Goal: Task Accomplishment & Management: Complete application form

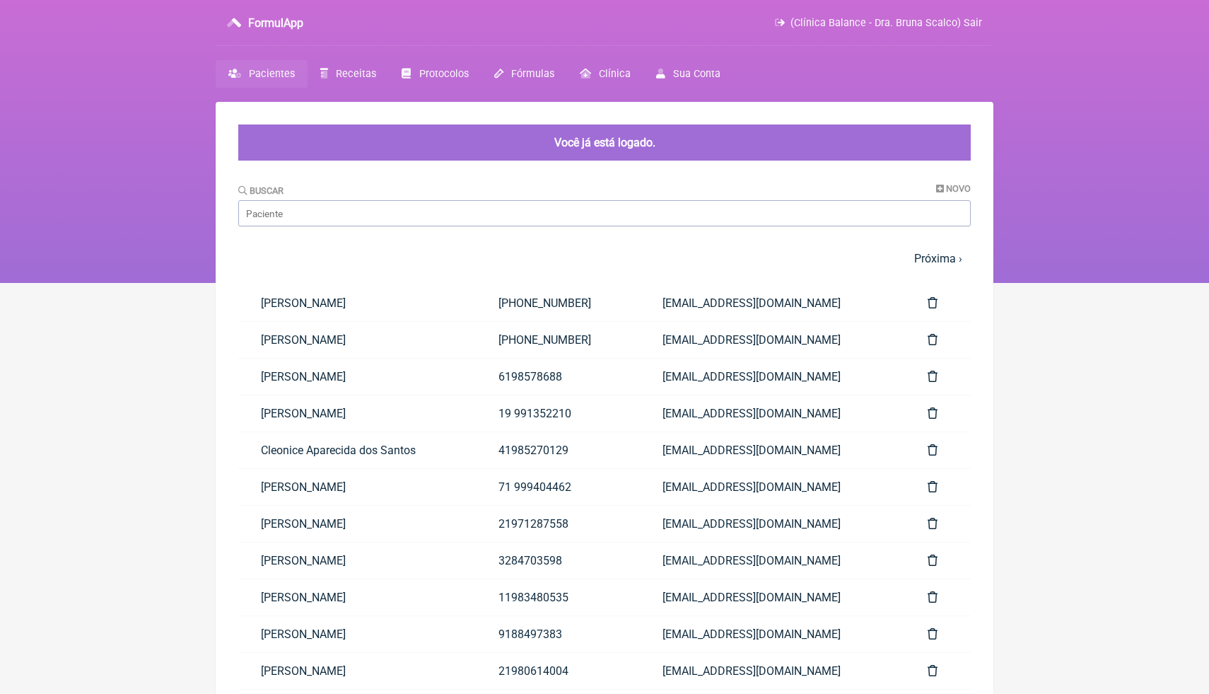
click at [1040, 283] on html "FormulApp (Clínica Balance - Dra. Bruna Scalco) Sair [GEOGRAPHIC_DATA] Receitas…" at bounding box center [604, 141] width 1209 height 283
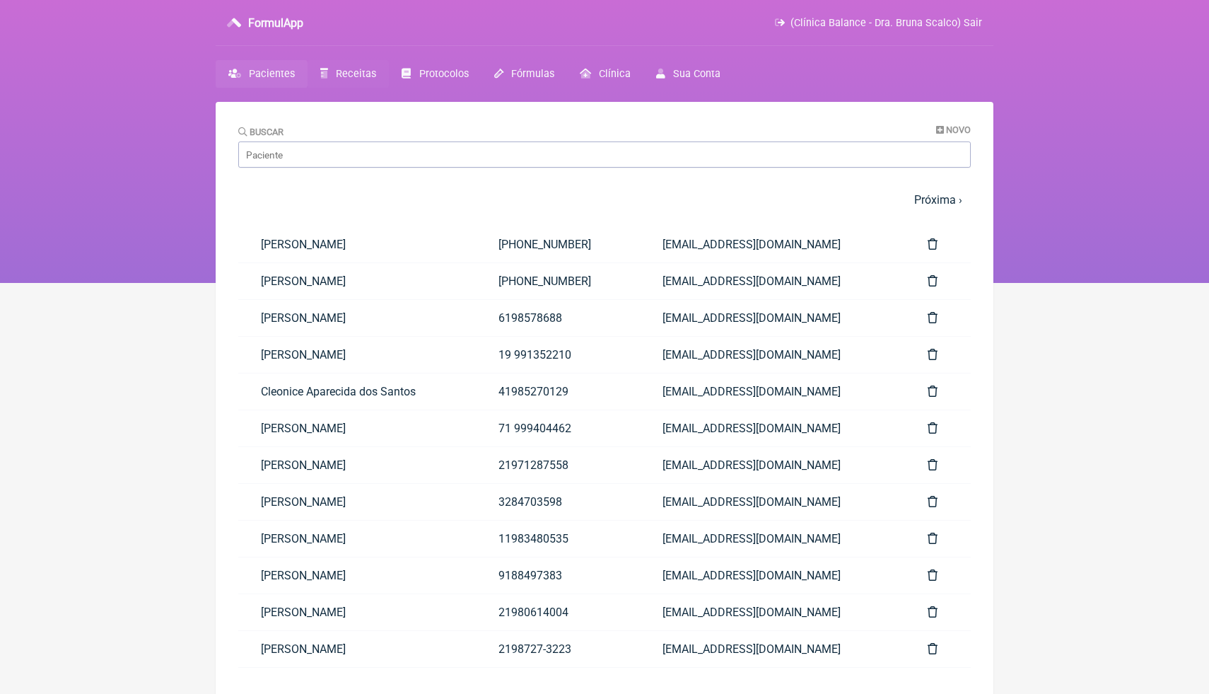
click at [361, 78] on span "Receitas" at bounding box center [356, 74] width 40 height 12
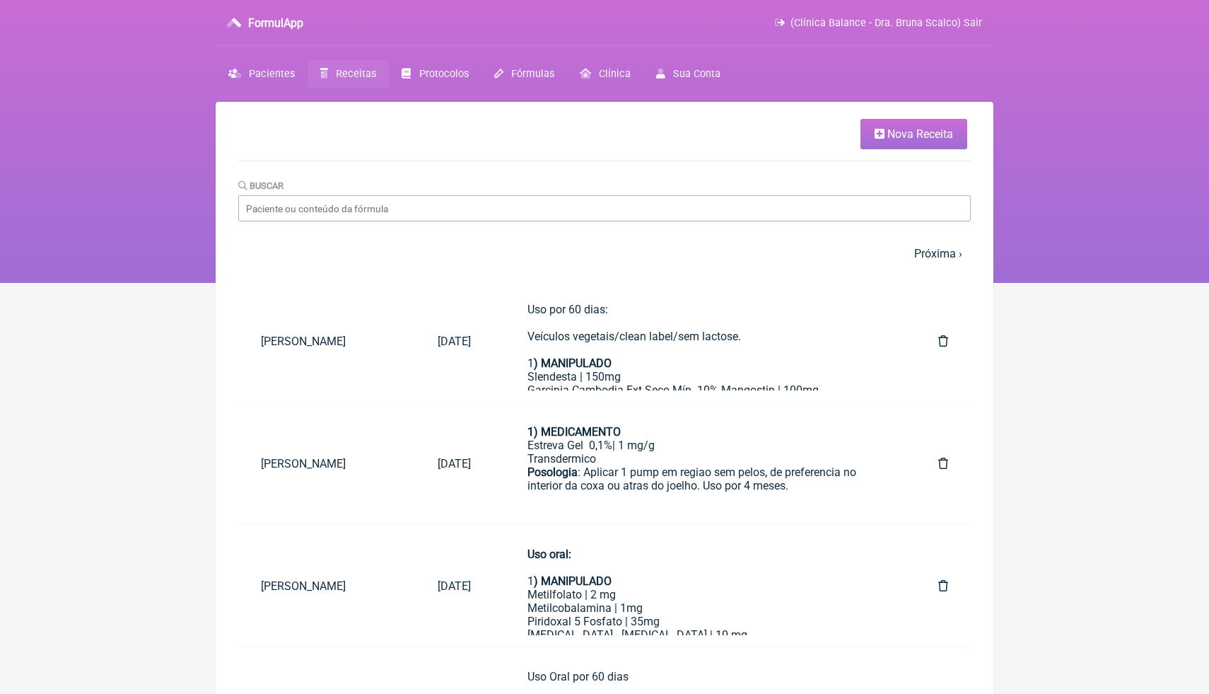
click at [1009, 283] on html "FormulApp (Clínica Balance - Dra. Bruna Scalco) Sair [GEOGRAPHIC_DATA] Receitas…" at bounding box center [604, 141] width 1209 height 283
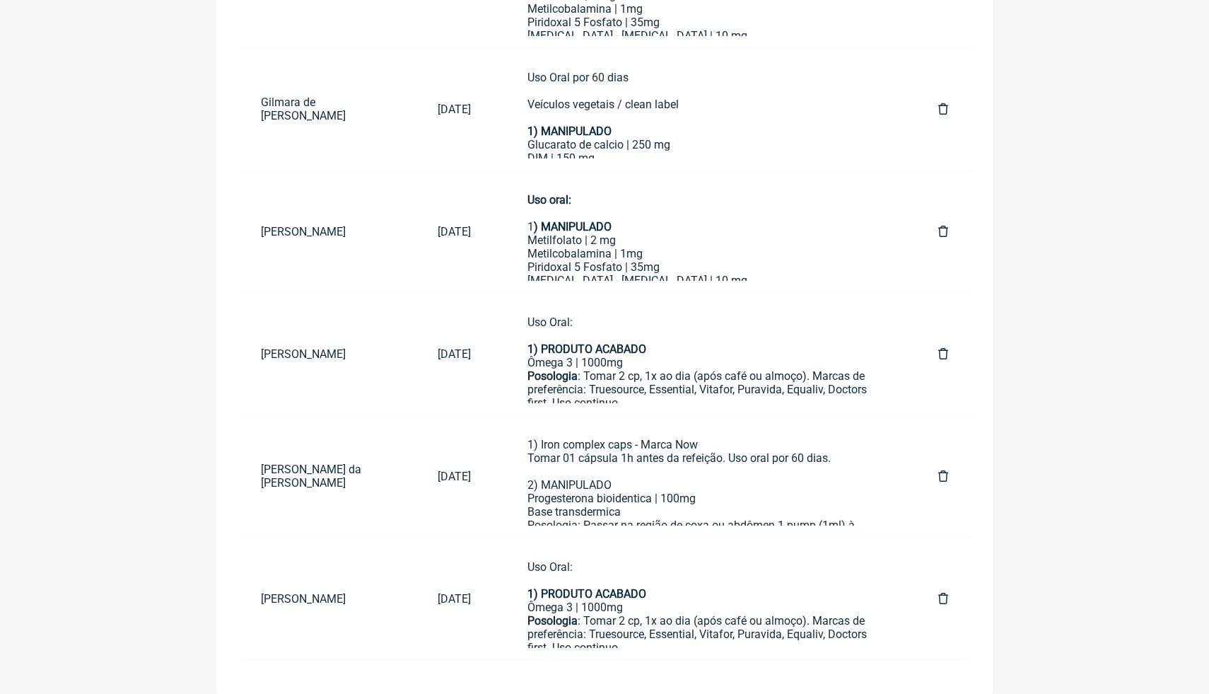
scroll to position [599, 0]
drag, startPoint x: 1115, startPoint y: 693, endPoint x: 1099, endPoint y: 686, distance: 17.1
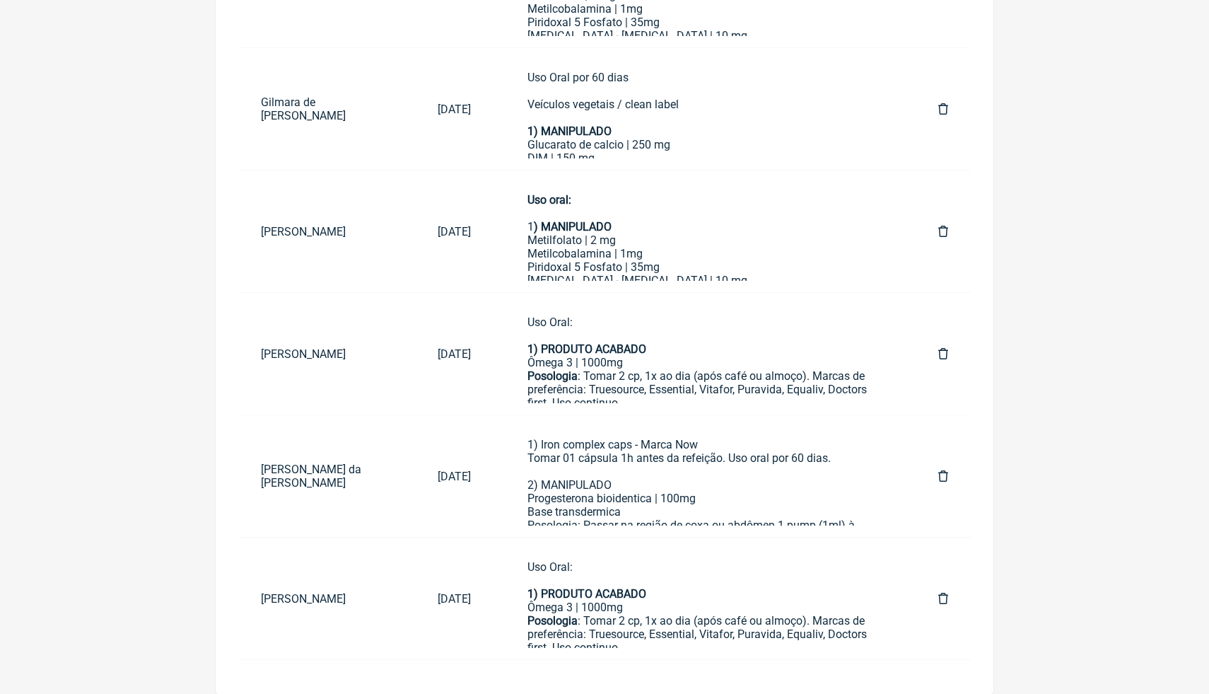
click at [971, 665] on main "Nova Receita [GEOGRAPHIC_DATA] 1 2 3 4 5 … Próxima › Última » Paciente Data For…" at bounding box center [605, 98] width 778 height 1191
drag, startPoint x: 971, startPoint y: 689, endPoint x: 964, endPoint y: 687, distance: 7.4
click at [966, 692] on main "Nova Receita [GEOGRAPHIC_DATA] 1 2 3 4 5 … Próxima › Última » Paciente Data For…" at bounding box center [605, 98] width 778 height 1191
click at [964, 687] on main "Nova Receita [GEOGRAPHIC_DATA] 1 2 3 4 5 … Próxima › Última » Paciente Data For…" at bounding box center [605, 98] width 778 height 1191
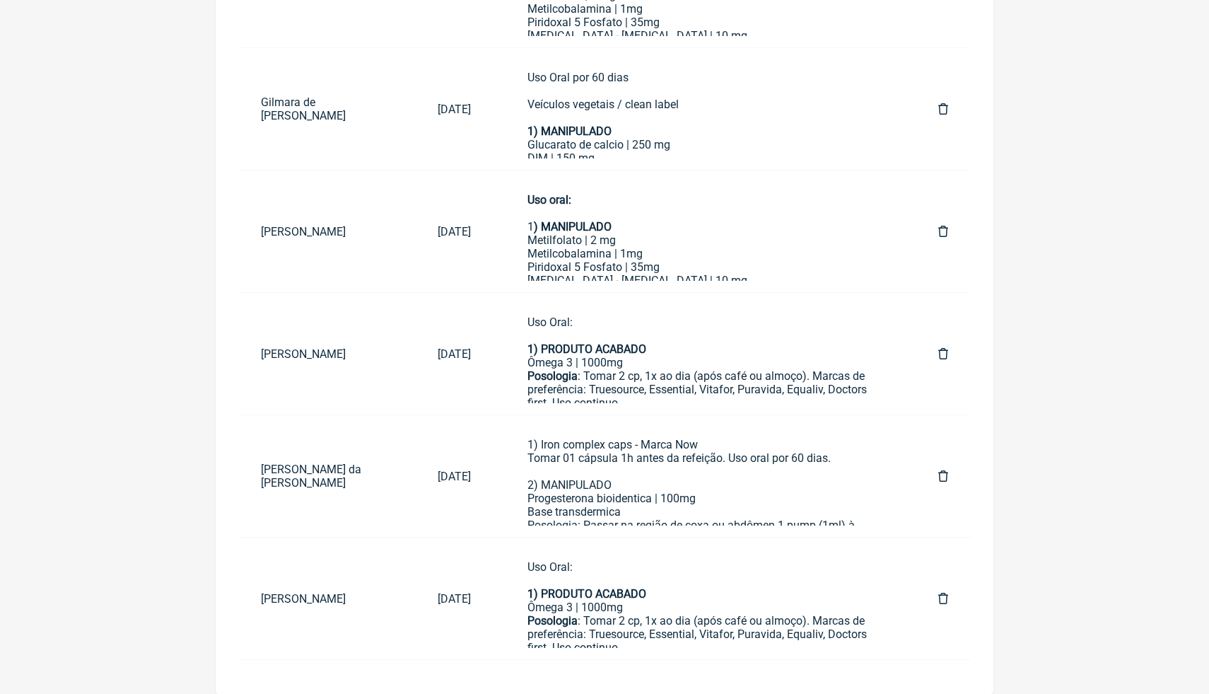
drag, startPoint x: 1209, startPoint y: 450, endPoint x: 1209, endPoint y: 275, distance: 174.7
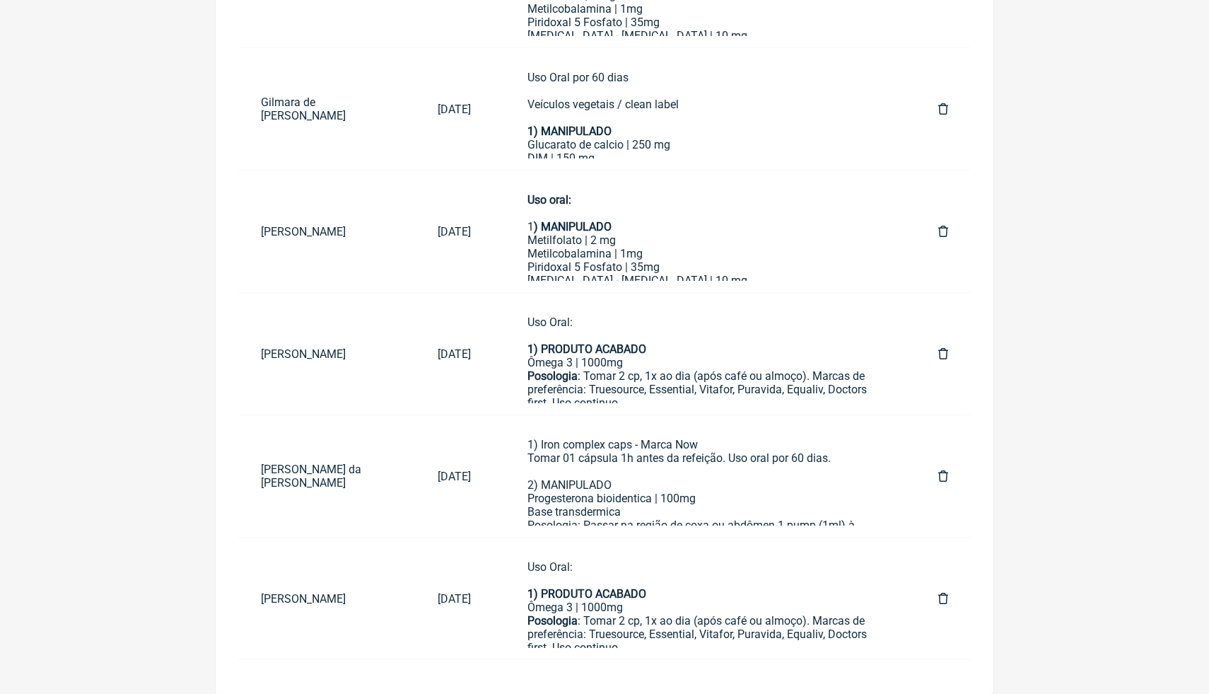
click at [977, 658] on main "Nova Receita [GEOGRAPHIC_DATA] 1 2 3 4 5 … Próxima › Última » Paciente Data For…" at bounding box center [605, 98] width 778 height 1191
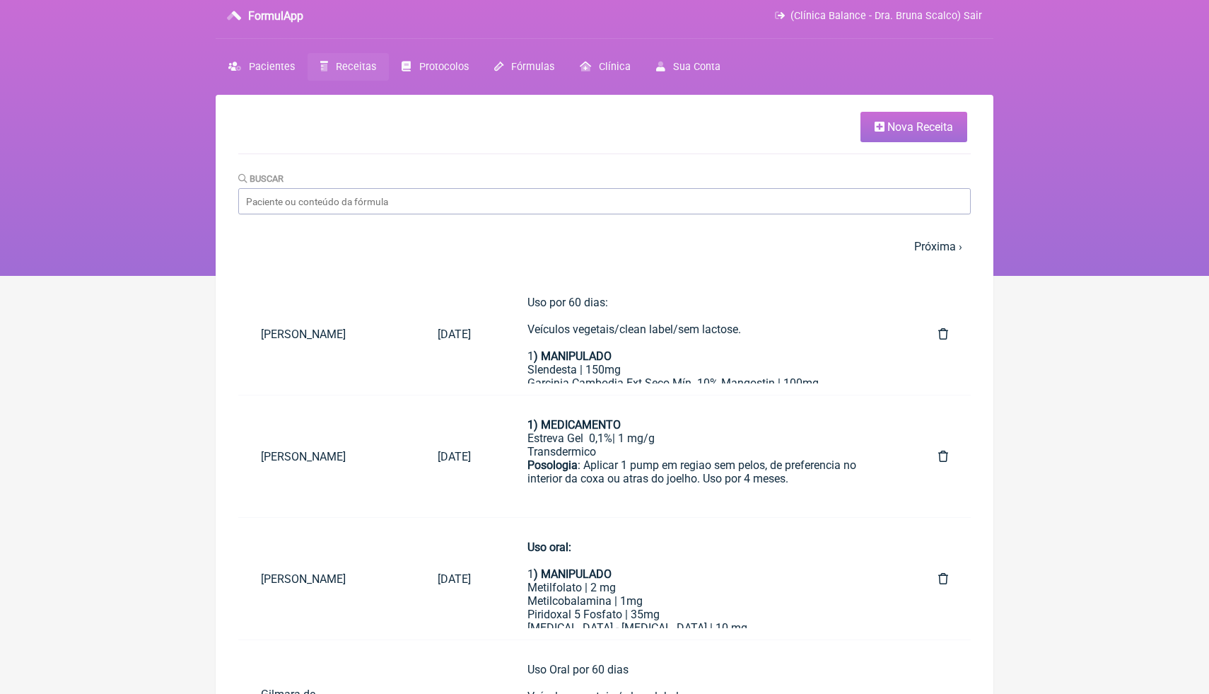
scroll to position [5, 0]
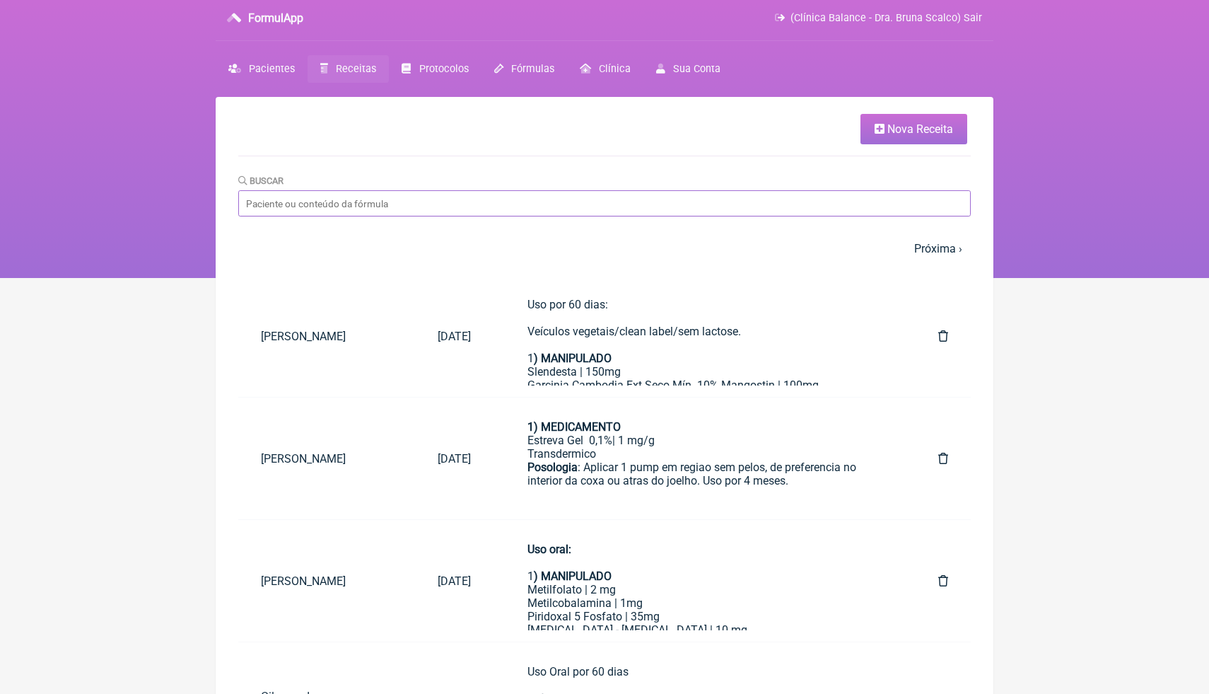
click at [653, 202] on input "Buscar" at bounding box center [604, 203] width 733 height 26
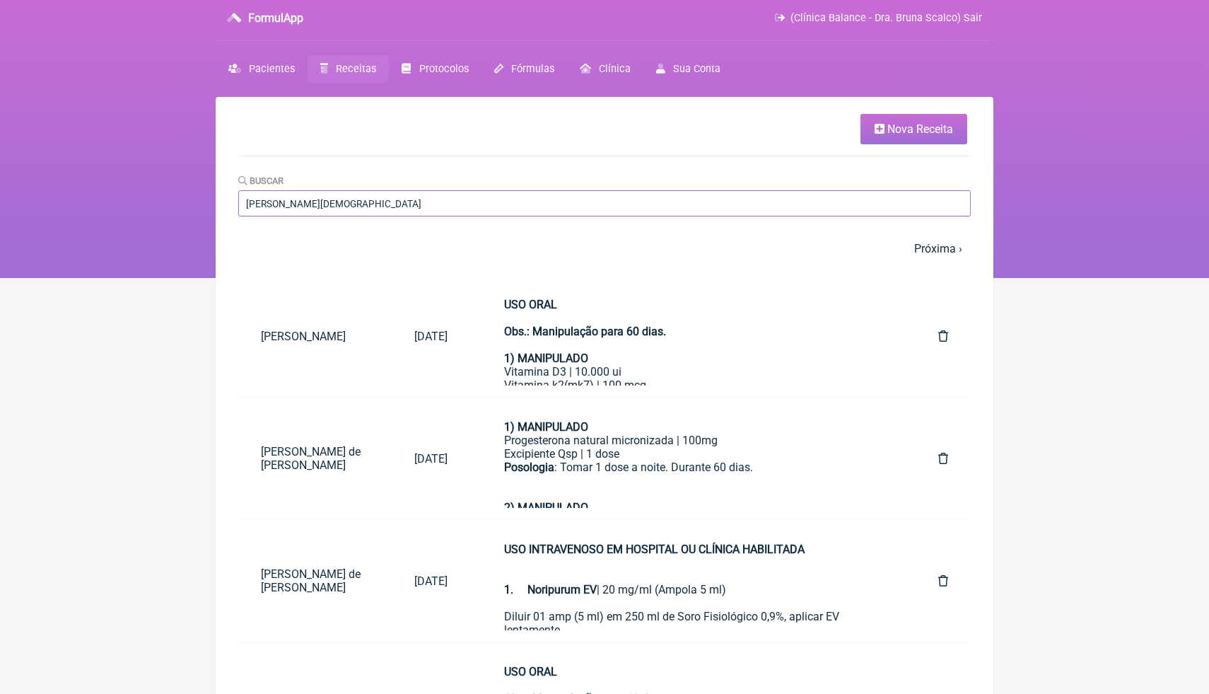
type input "[PERSON_NAME][DEMOGRAPHIC_DATA]"
click at [584, 454] on div "Excipiente Qsp | 1 dose" at bounding box center [693, 453] width 378 height 13
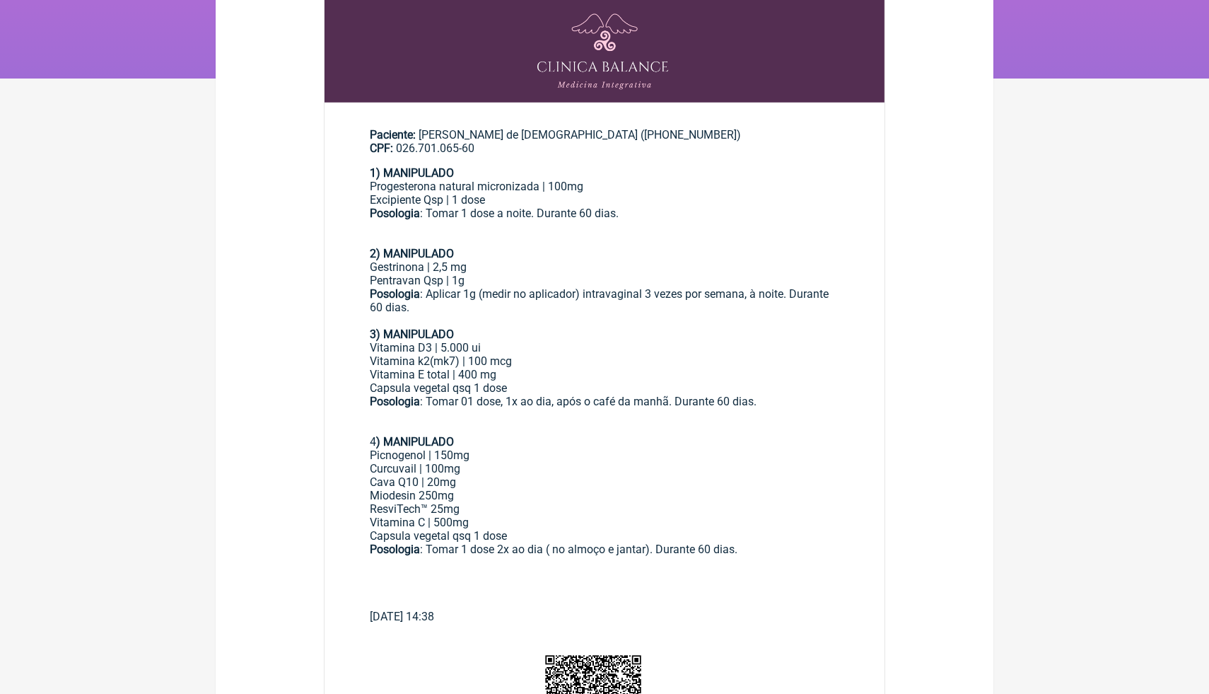
scroll to position [202, 0]
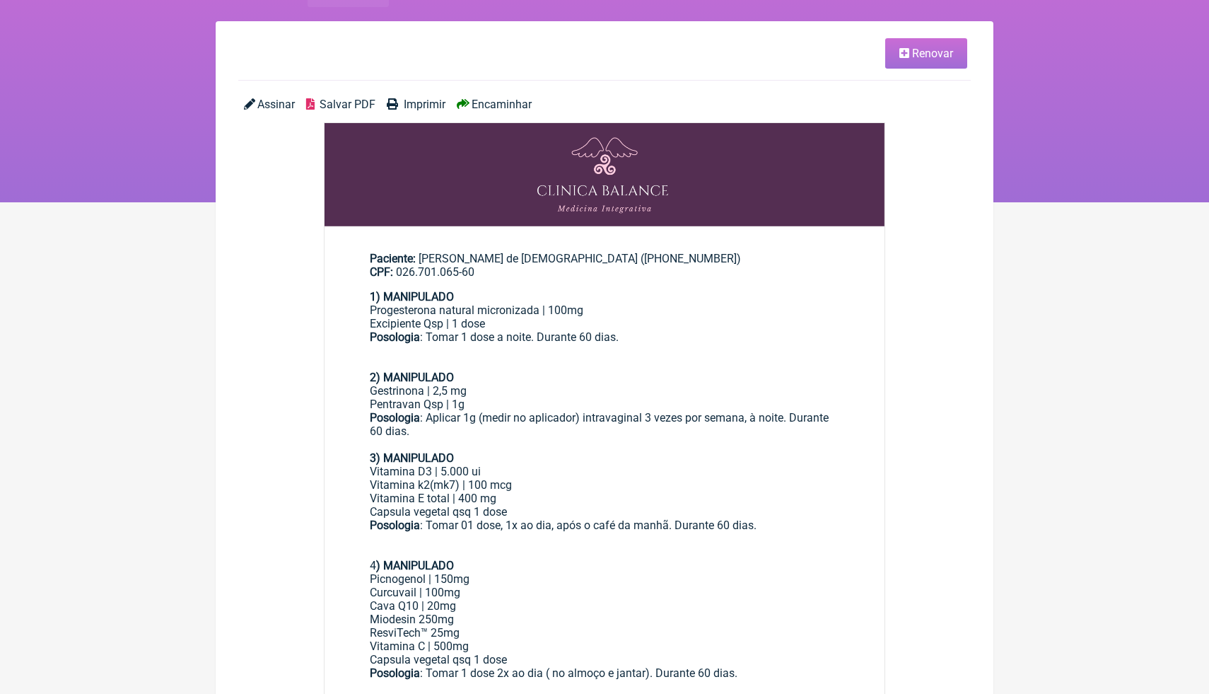
scroll to position [61, 0]
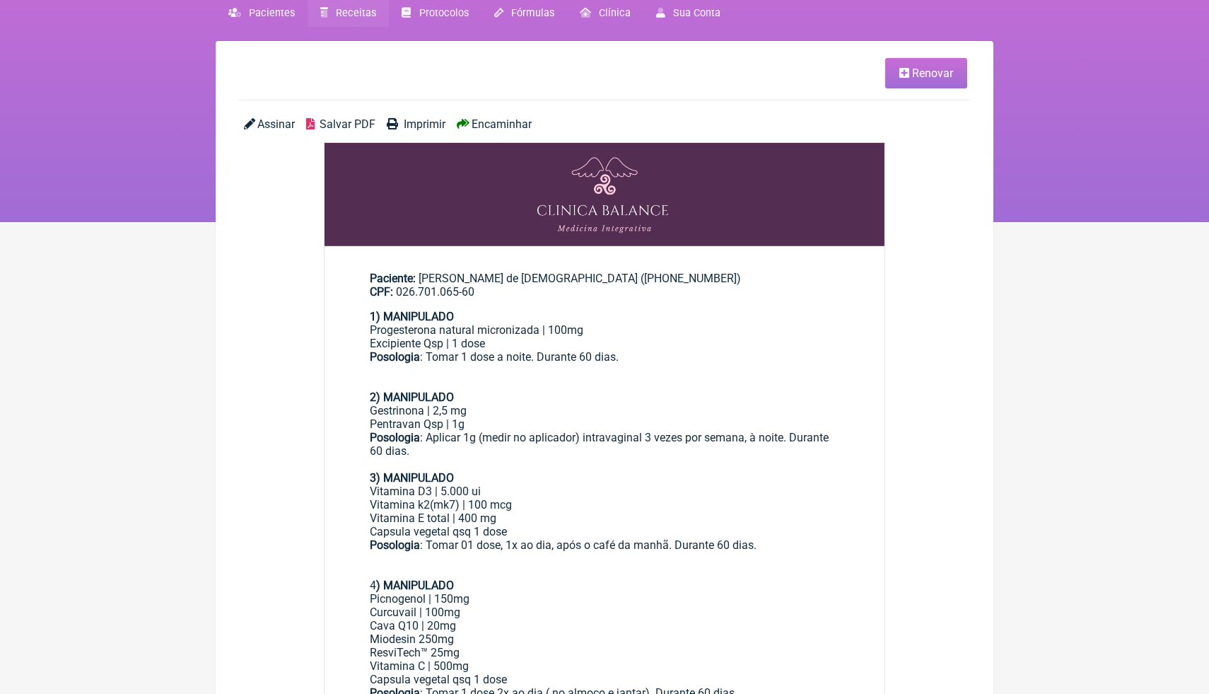
click at [958, 81] on link "Renovar" at bounding box center [926, 73] width 82 height 30
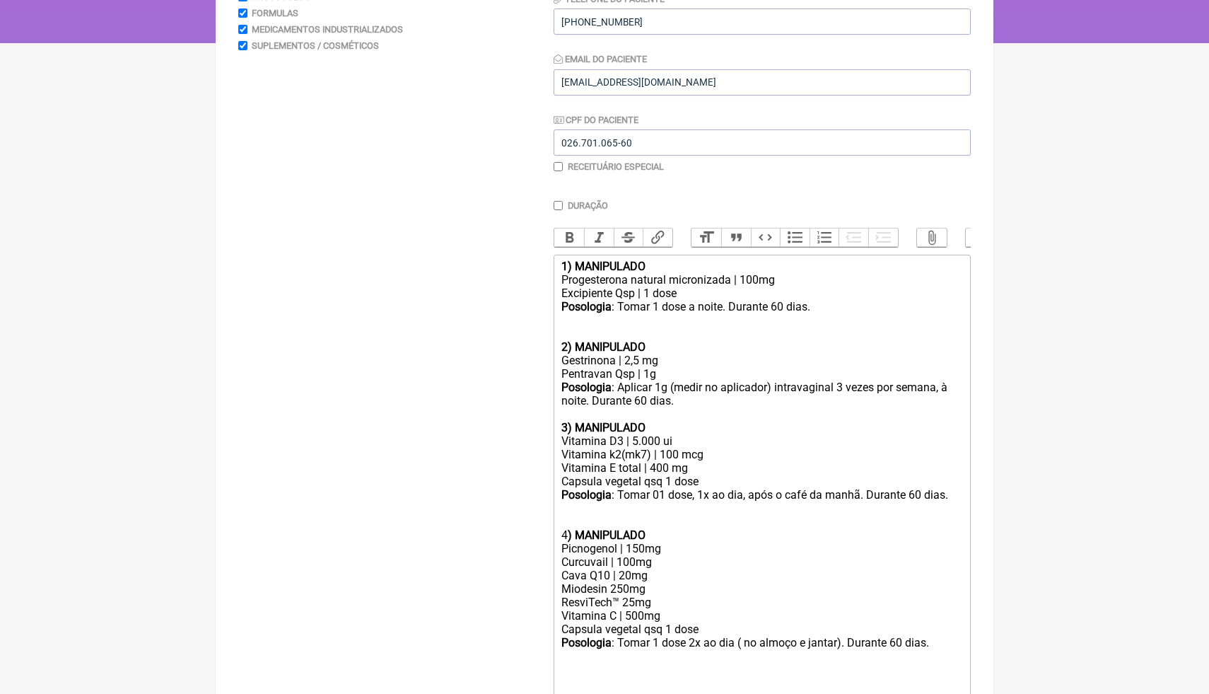
scroll to position [255, 0]
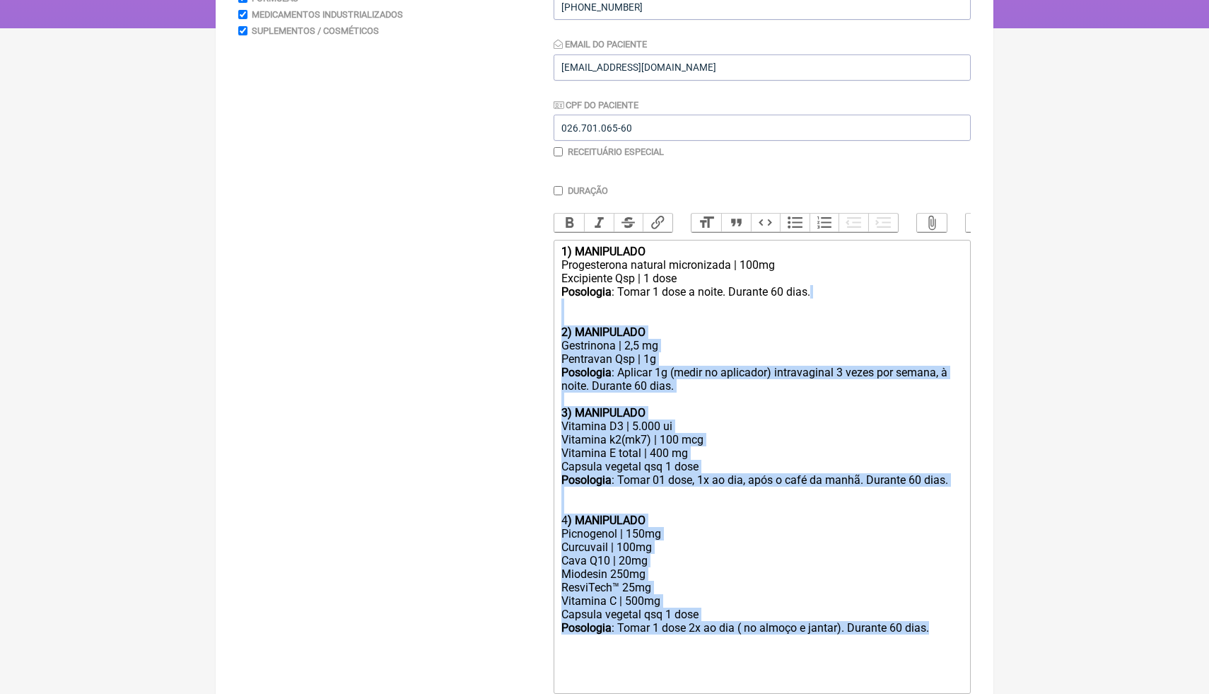
drag, startPoint x: 949, startPoint y: 633, endPoint x: 564, endPoint y: 309, distance: 502.9
click at [563, 309] on trix-editor "1) MANIPULADO Progesterona natural micronizada | 100mg Excipiente Qsp | 1 dose …" at bounding box center [762, 467] width 417 height 454
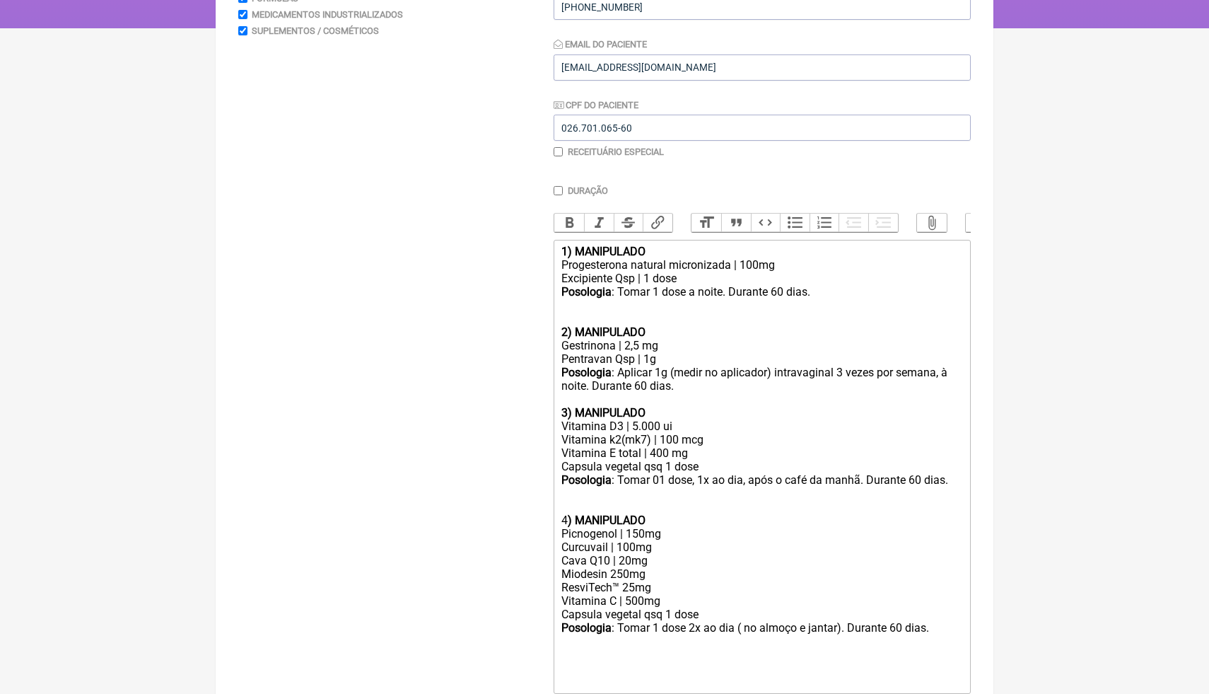
scroll to position [102, 0]
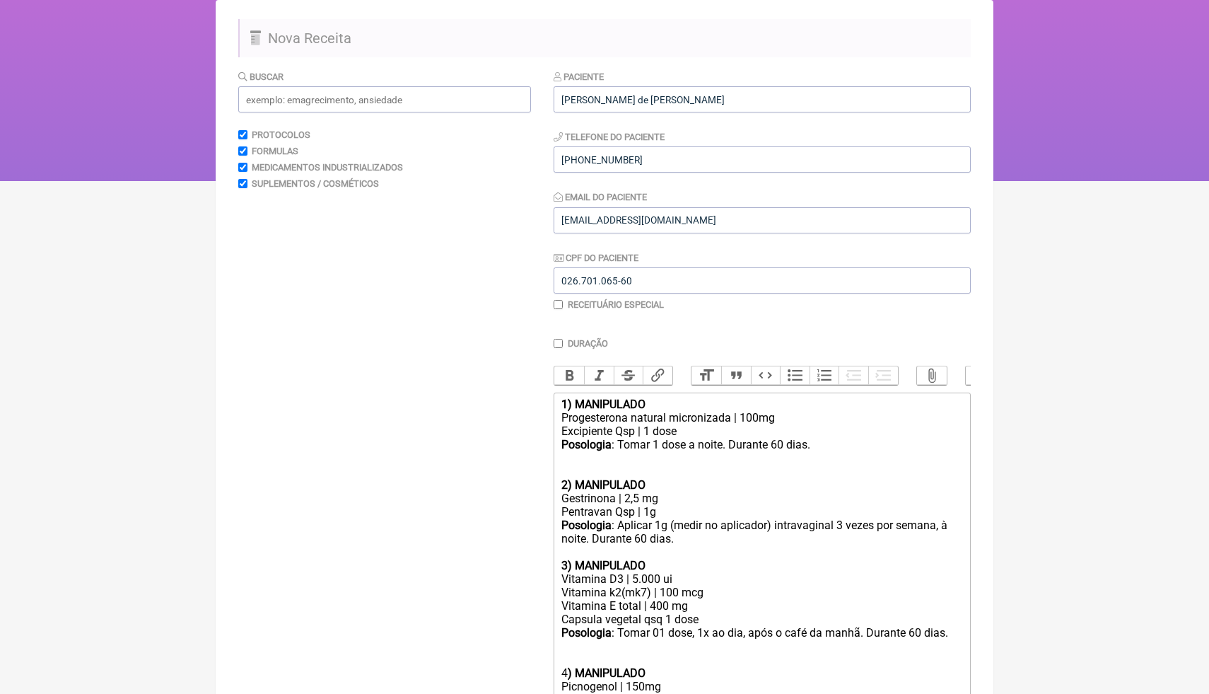
type trix-editor "<div><strong>1) MANIPULADO</strong></div><div>Progesterona natural micronizada …"
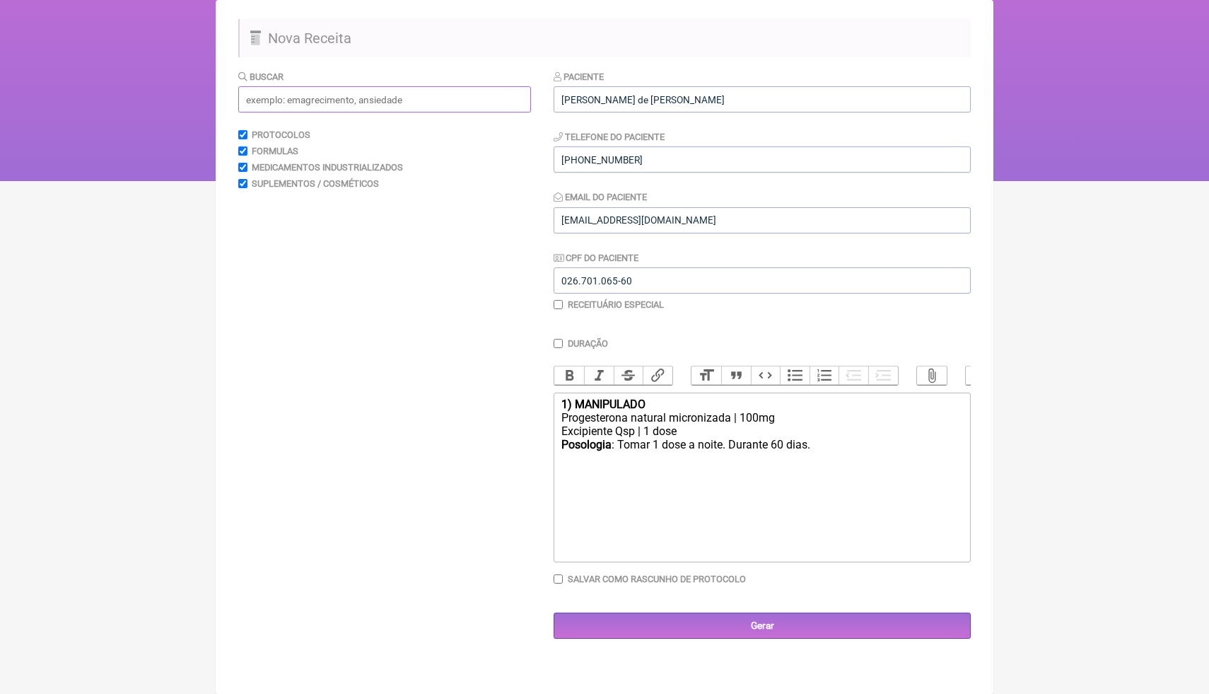
click at [343, 102] on input "text" at bounding box center [384, 99] width 293 height 26
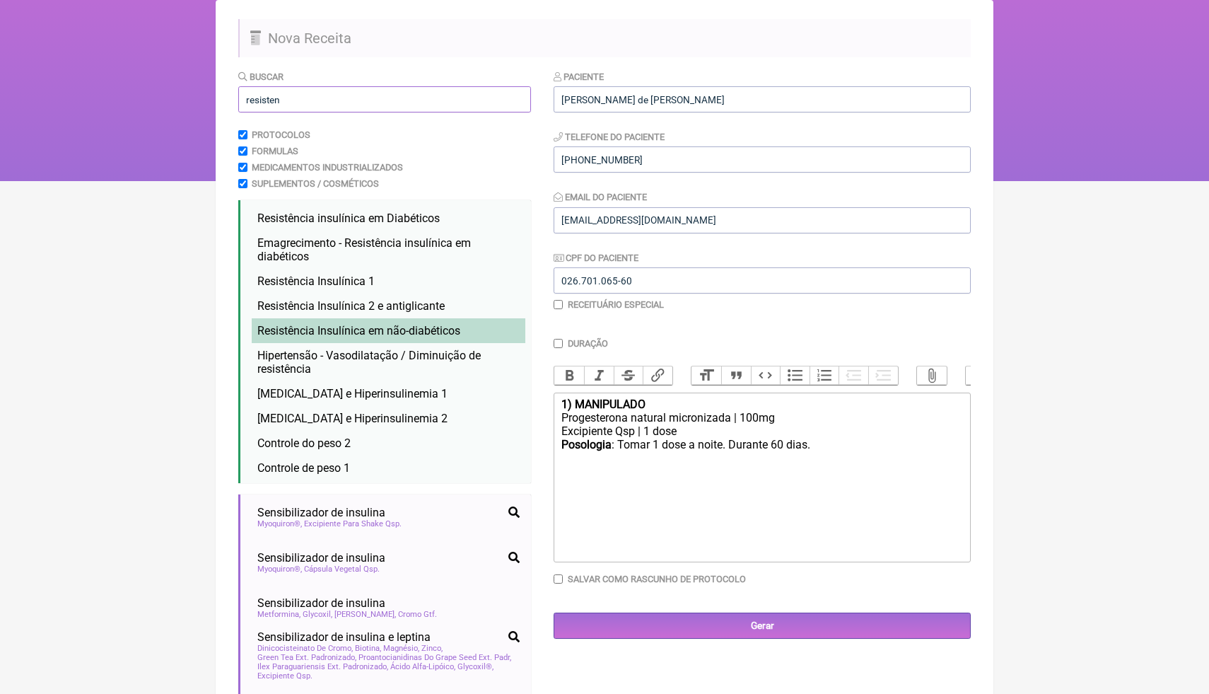
type input "resisten"
click at [397, 334] on span "Resistência Insulínica em não-diabéticos" at bounding box center [358, 330] width 203 height 13
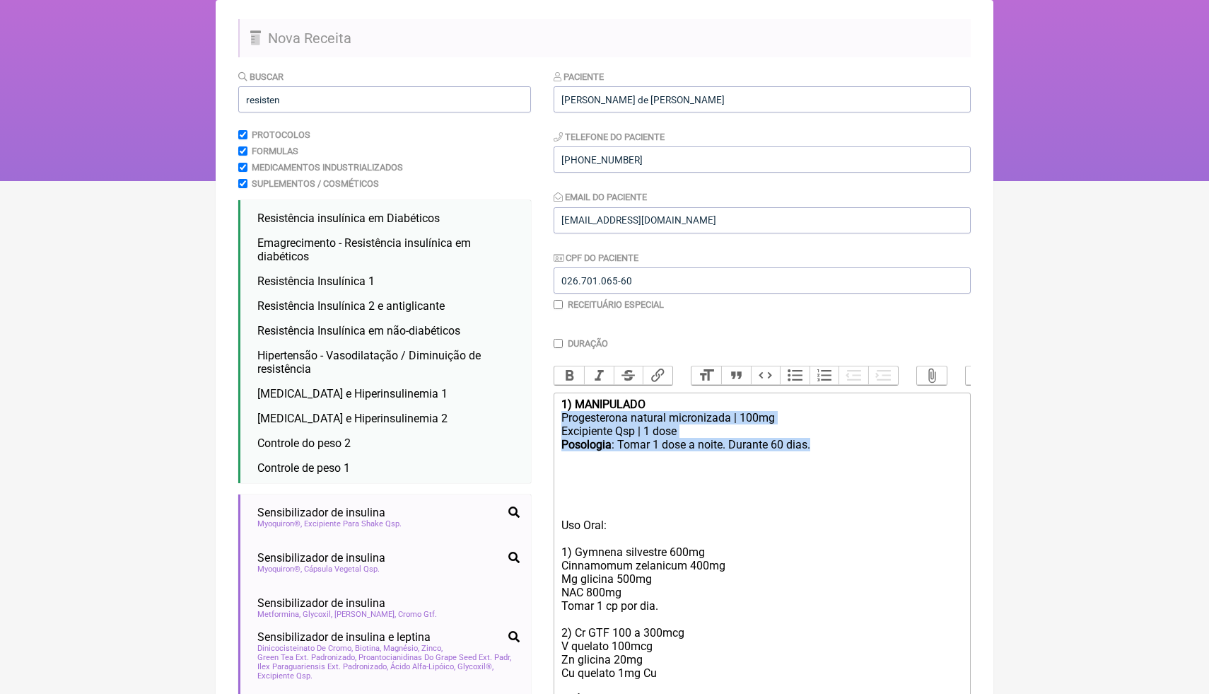
drag, startPoint x: 835, startPoint y: 445, endPoint x: 556, endPoint y: 423, distance: 280.2
click at [555, 422] on trix-editor "1) MANIPULADO Progesterona natural micronizada | 100mg Excipiente Qsp | 1 dose …" at bounding box center [762, 566] width 417 height 347
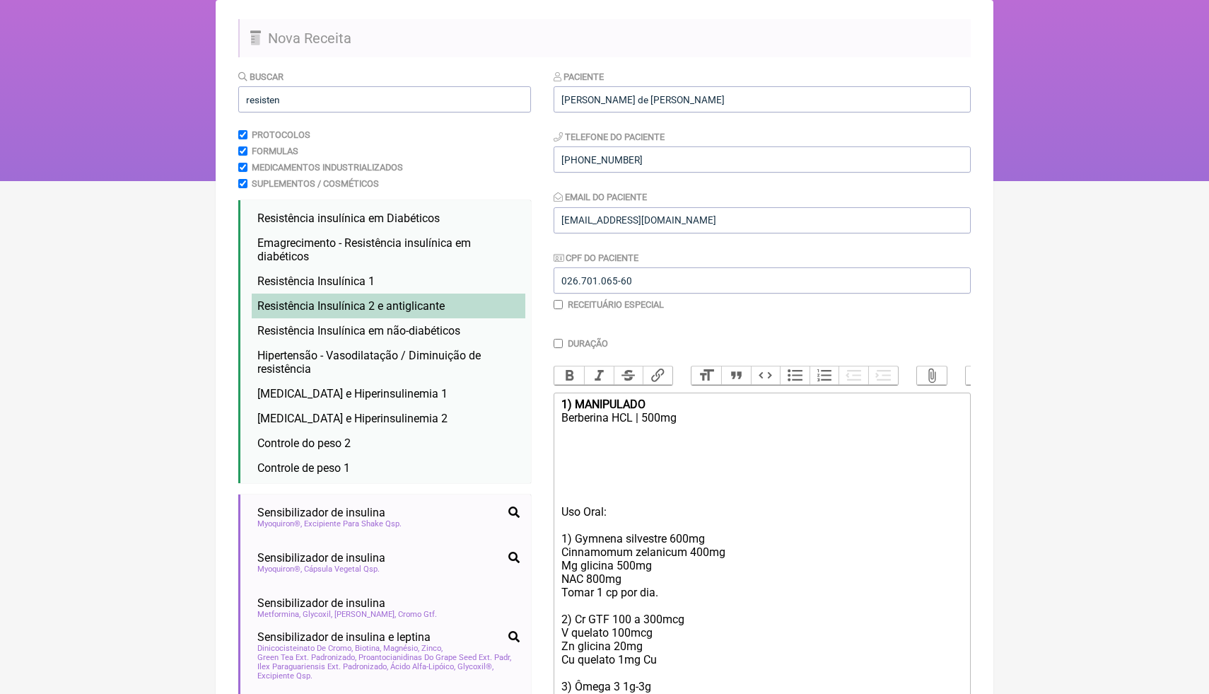
click at [414, 305] on span "Resistência Insulínica 2 e antiglicante" at bounding box center [350, 305] width 187 height 13
click at [851, 568] on div "Uso Oral: 1) Gymnena silvestre 600mg Cinnamomum zelanicum 400mg Mg glicina 500m…" at bounding box center [763, 612] width 402 height 215
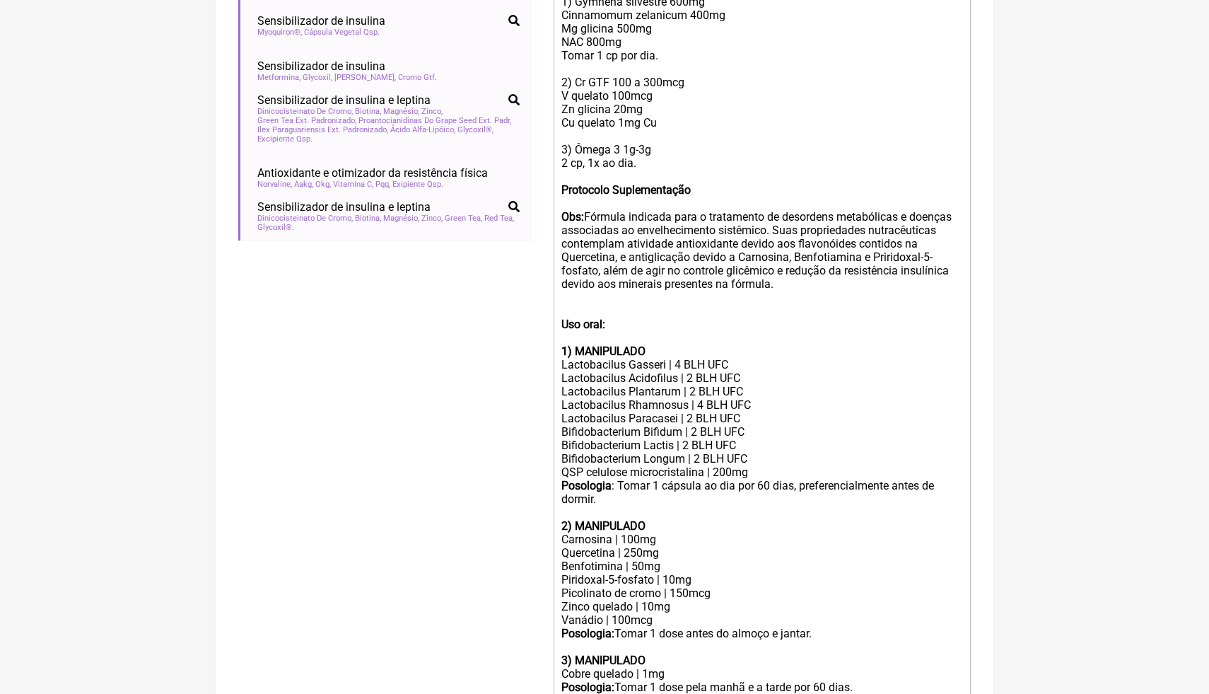
scroll to position [652, 0]
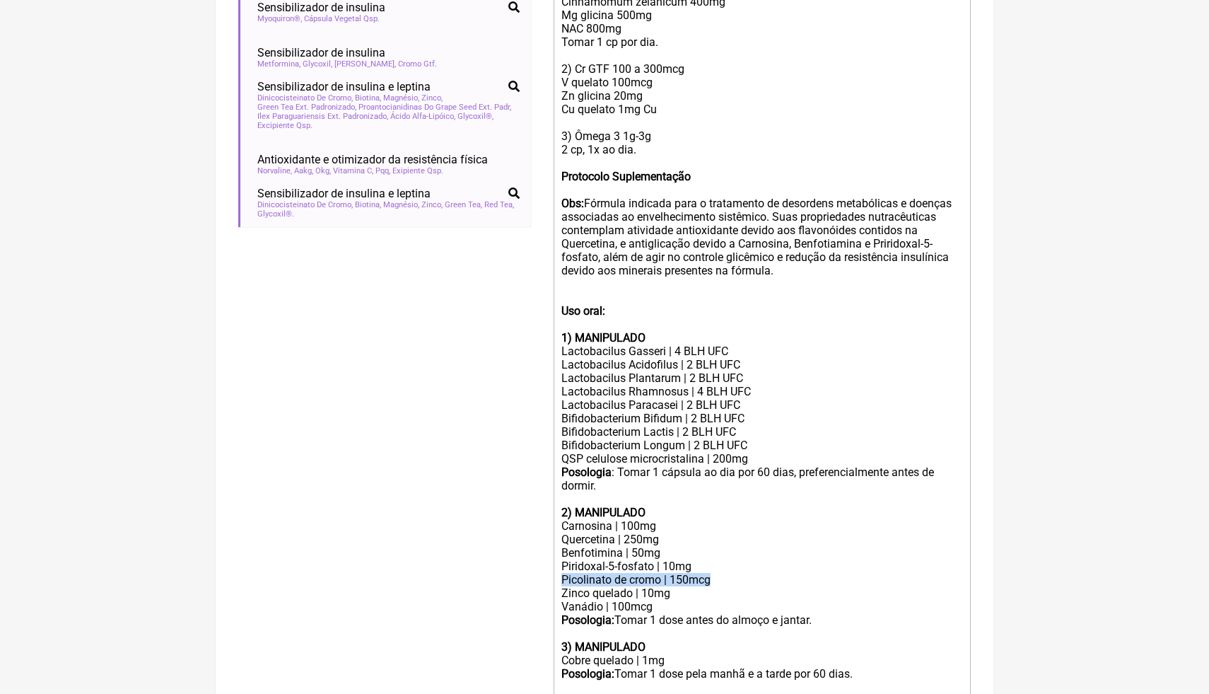
drag, startPoint x: 725, startPoint y: 583, endPoint x: 559, endPoint y: 581, distance: 165.5
click at [559, 581] on trix-editor "1) MANIPULADO Berberina HCL | 500mg Uso Oral: 1) Gymnena silvestre 600mg Cinnam…" at bounding box center [762, 311] width 417 height 938
copy div "Picolinato de cromo | 150mcg"
click at [714, 98] on div "Uso Oral: 1) Gymnena silvestre 600mg Cinnamomum zelanicum 400mg Mg glicina 500m…" at bounding box center [763, 62] width 402 height 215
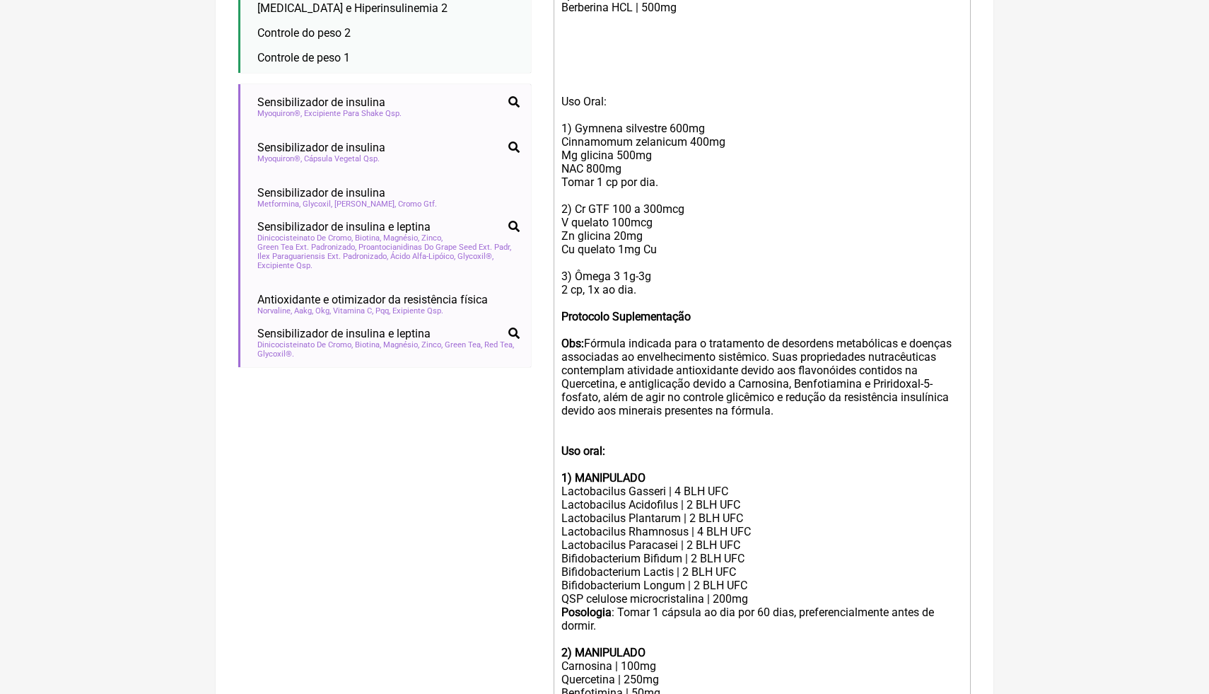
scroll to position [499, 0]
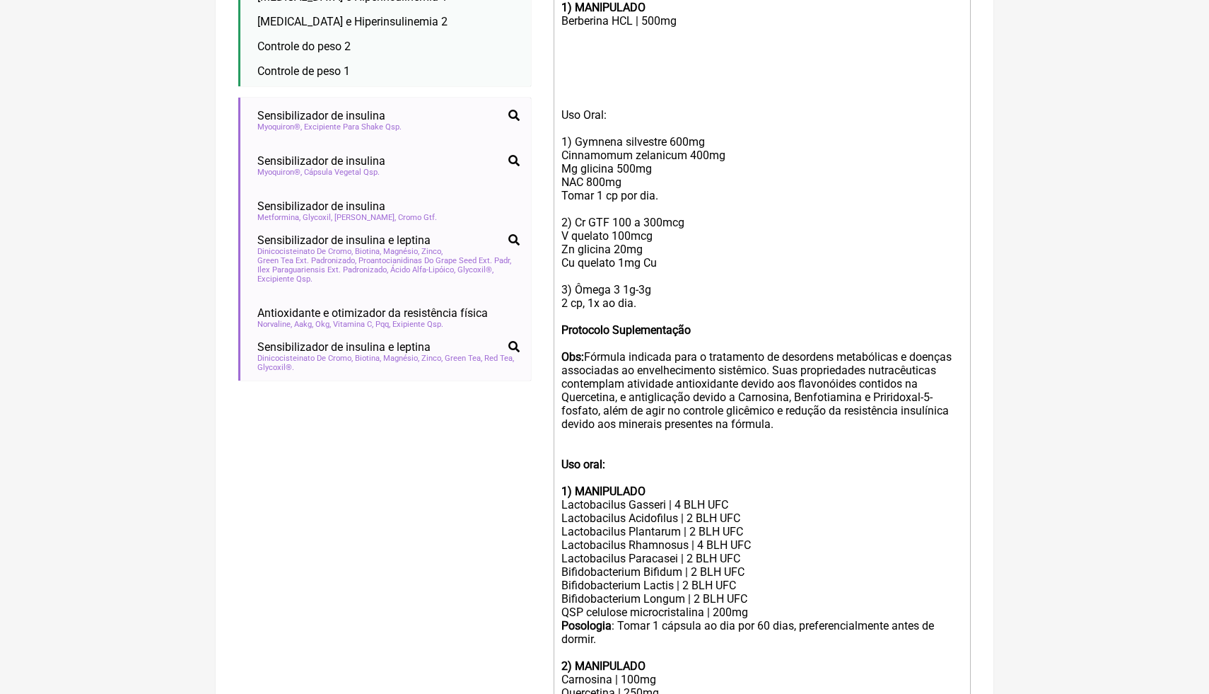
click at [745, 579] on trix-editor "1) MANIPULADO Berberina HCL | 500mg Uso Oral: 1) Gymnena silvestre 600mg Cinnam…" at bounding box center [762, 465] width 417 height 938
drag, startPoint x: 716, startPoint y: 141, endPoint x: 577, endPoint y: 139, distance: 138.6
click at [577, 140] on div "Uso Oral: 1) Gymnena silvestre 600mg Cinnamomum zelanicum 400mg Mg glicina 500m…" at bounding box center [763, 215] width 402 height 215
copy div "Gymnena silvestre 600mg"
click at [579, 42] on div "Berberina HCL | 500mg" at bounding box center [763, 41] width 402 height 54
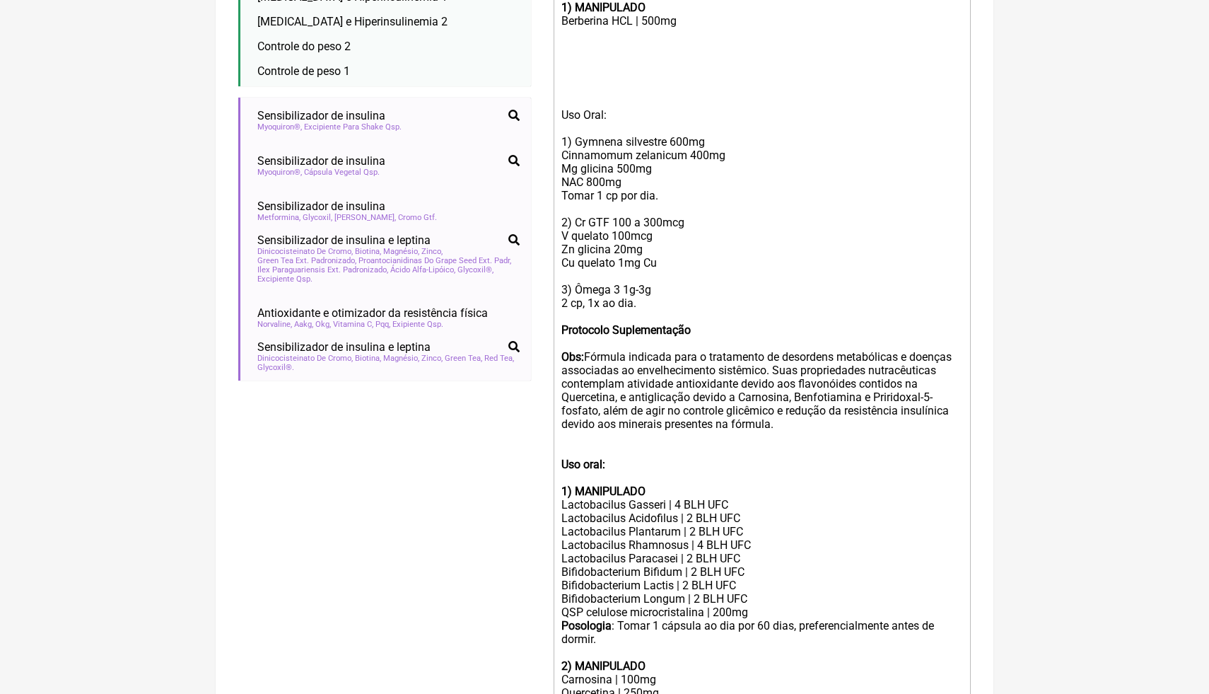
click at [574, 31] on div "Berberina HCL | 500mg" at bounding box center [763, 41] width 402 height 54
paste trix-editor "Gymnena silvestre 600mg"
click at [656, 34] on div "Berberina HCL | 500mg Gymnena silvestre 600mg" at bounding box center [763, 41] width 402 height 54
click at [651, 63] on div "Berberina HCL | 500mg Gymnena silvestre | 600mg" at bounding box center [763, 41] width 402 height 54
click at [660, 221] on div "Uso Oral: 1) Gymnena silvestre 600mg Cinnamomum zelanicum 400mg Mg glicina 500m…" at bounding box center [763, 215] width 402 height 215
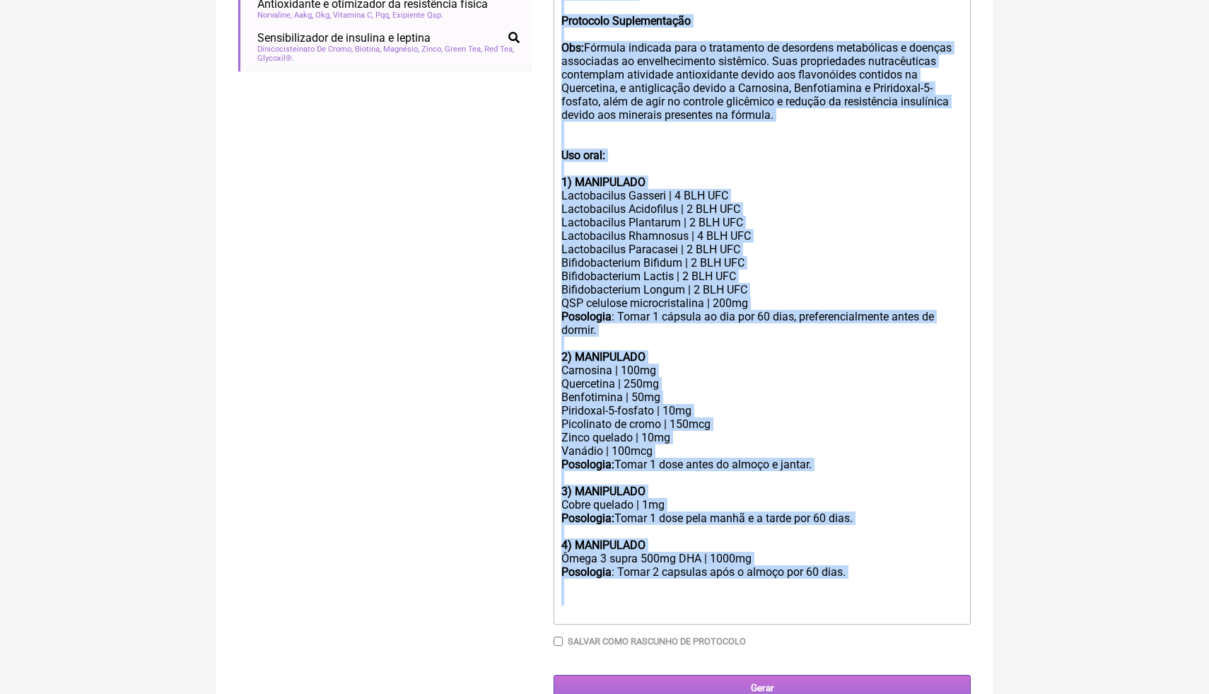
scroll to position [837, 0]
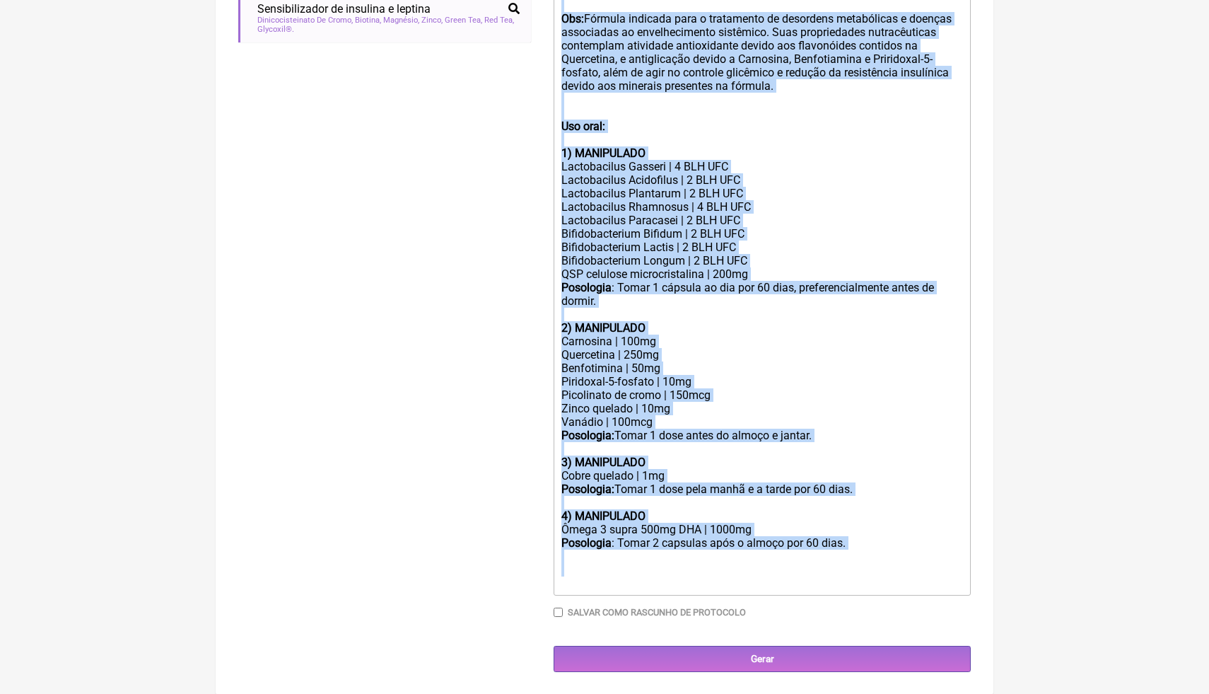
drag, startPoint x: 562, startPoint y: 117, endPoint x: 745, endPoint y: 687, distance: 598.0
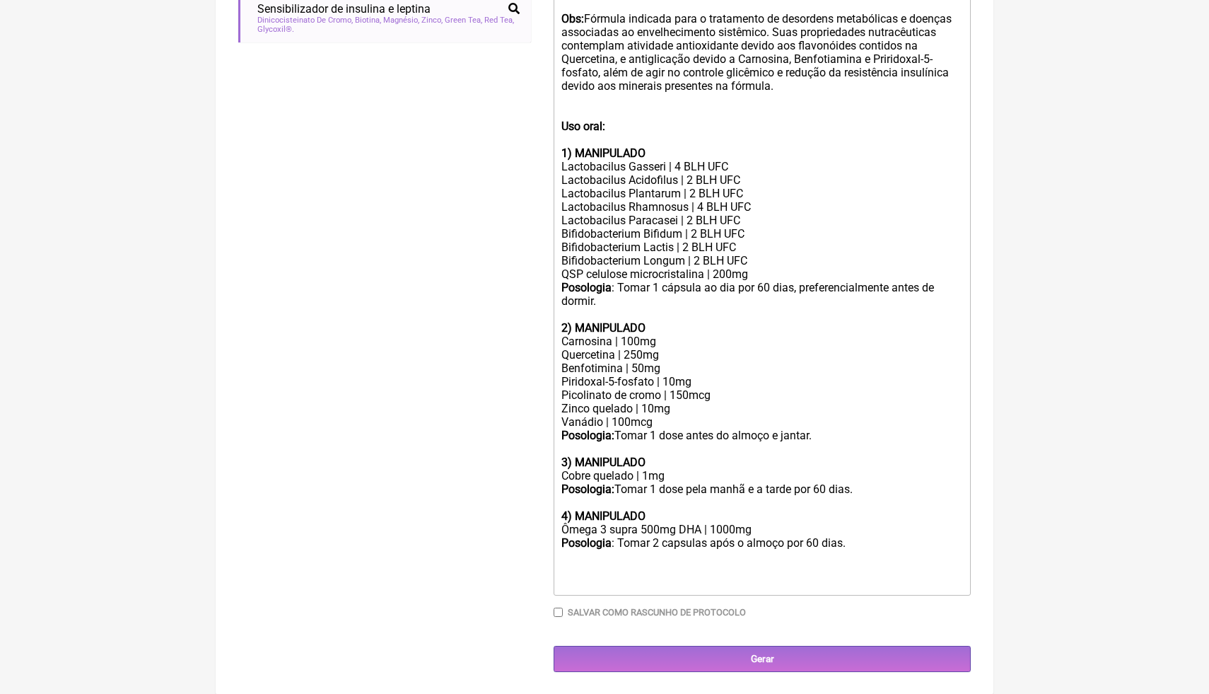
scroll to position [219, 0]
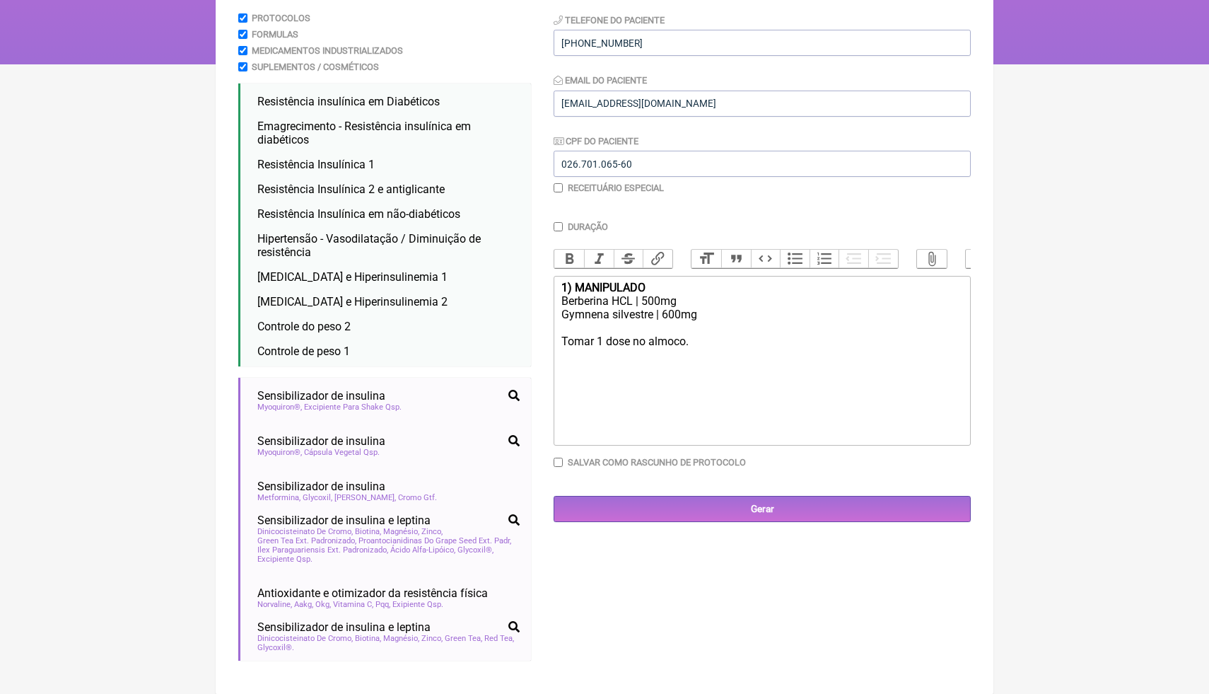
click at [643, 330] on div "Berberina HCL | 500mg Gymnena silvestre | 600mg Tomar 1 dose no almoco." at bounding box center [763, 321] width 402 height 54
click at [704, 344] on div "Berberina HCL | 500mg Gymnena silvestre | 600mg Tomar 1 dose no almoco." at bounding box center [763, 321] width 402 height 54
type trix-editor "<div><strong>1) MANIPULADO</strong></div><div>Berberina HCL | 500mg<br>Gymnena …"
click at [437, 32] on div "Formulas" at bounding box center [384, 34] width 293 height 11
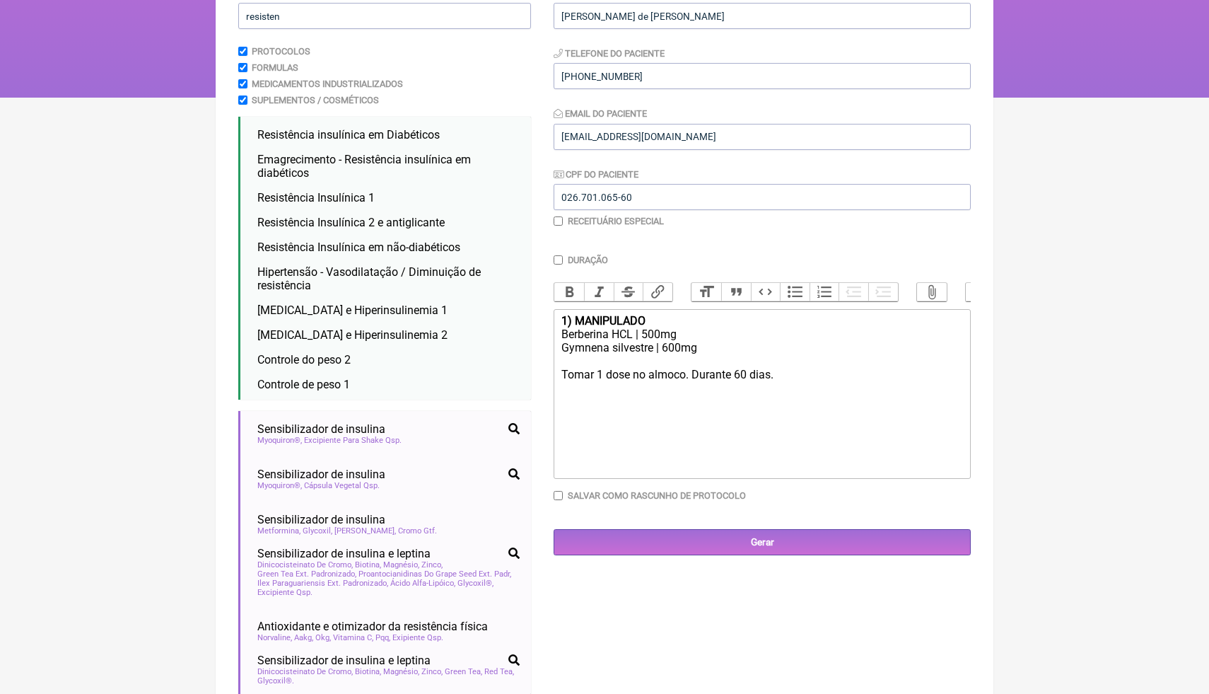
scroll to position [162, 0]
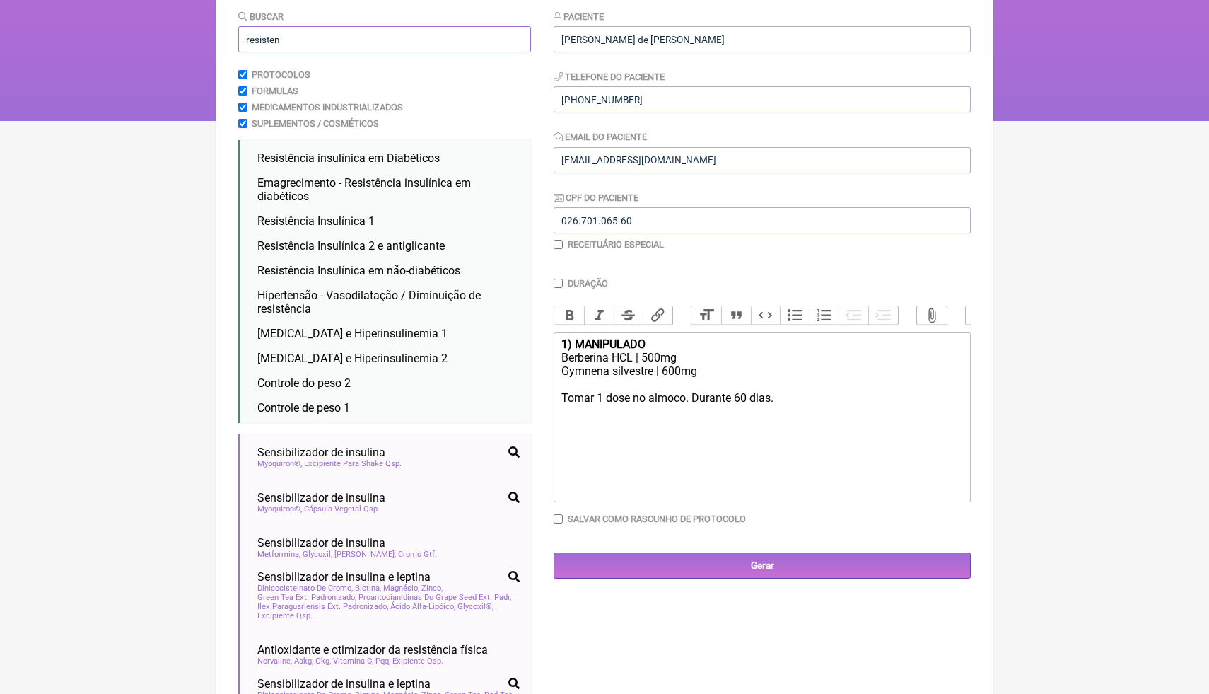
click at [318, 43] on input "resisten" at bounding box center [384, 39] width 293 height 26
drag, startPoint x: 318, startPoint y: 43, endPoint x: 264, endPoint y: 39, distance: 53.9
click at [264, 40] on input "resisten" at bounding box center [384, 39] width 293 height 26
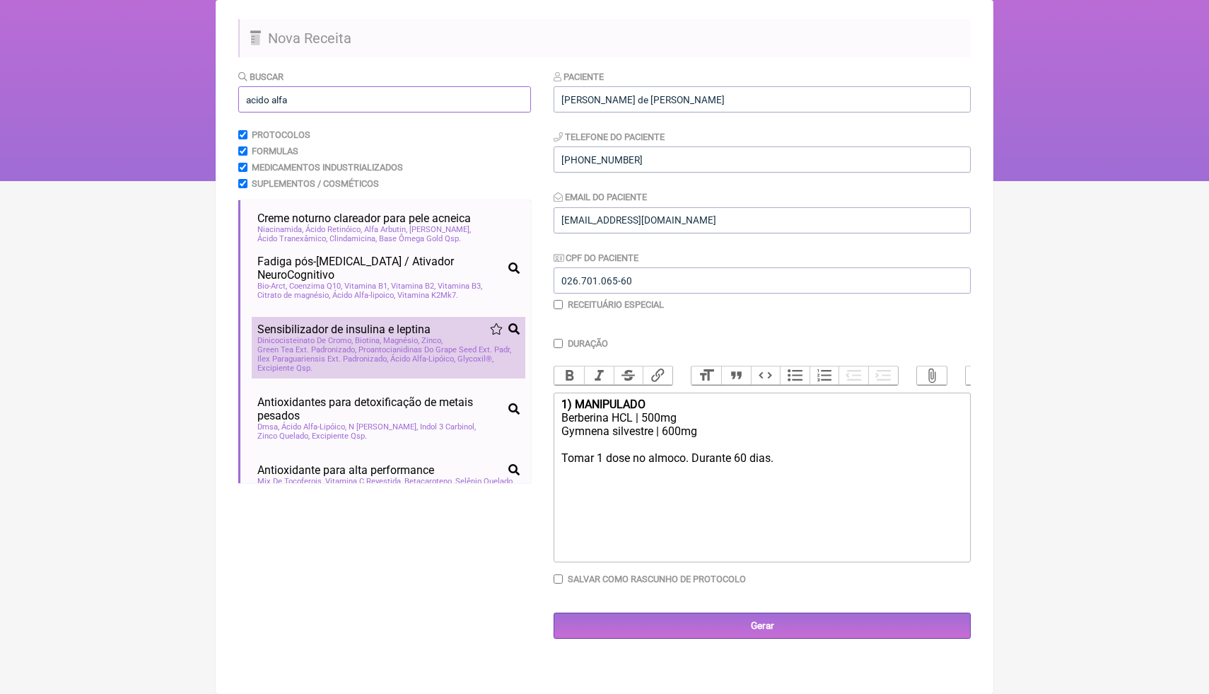
type input "acido alfa"
click at [326, 345] on span "Green Tea Ext. Padronizado" at bounding box center [306, 349] width 99 height 9
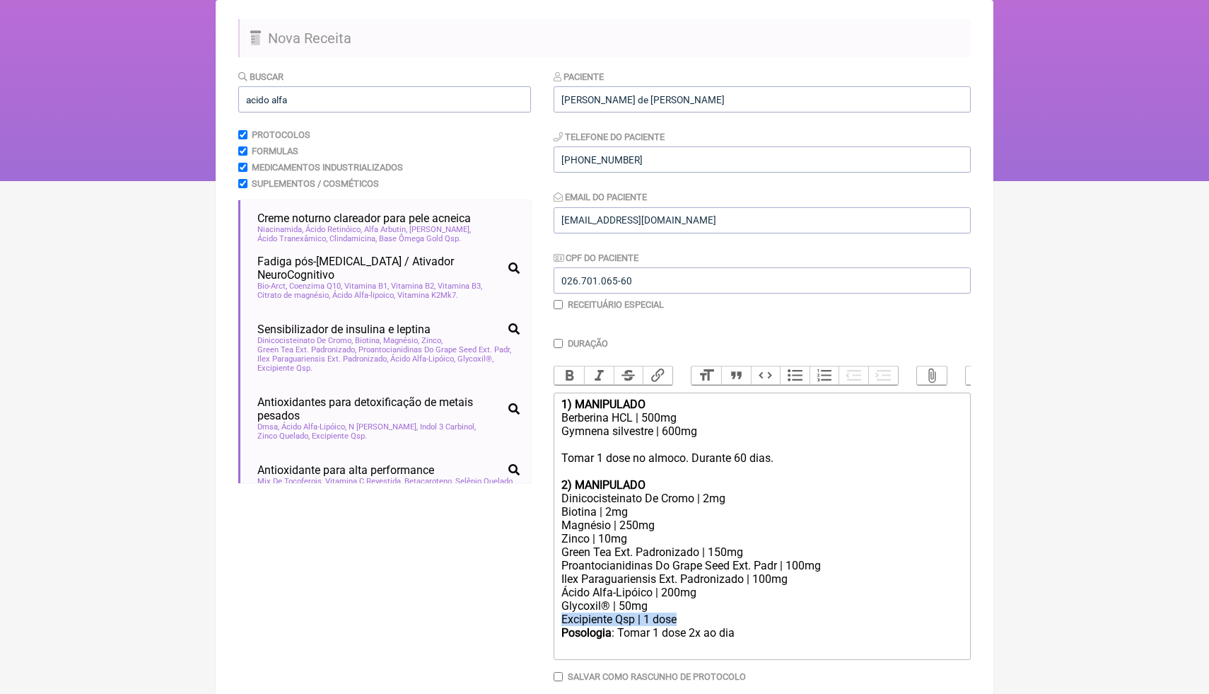
drag, startPoint x: 682, startPoint y: 622, endPoint x: 562, endPoint y: 620, distance: 120.2
click at [562, 621] on div "Excipiente Qsp | 1 dose" at bounding box center [763, 618] width 402 height 13
copy div "Excipiente Qsp | 1 dose"
click at [593, 446] on div "Berberina HCL | 500mg Gymnena silvestre | 600mg Tomar 1 dose no almoco. Durante…" at bounding box center [763, 438] width 402 height 54
paste trix-editor "Excipiente Qsp | 1 dose"
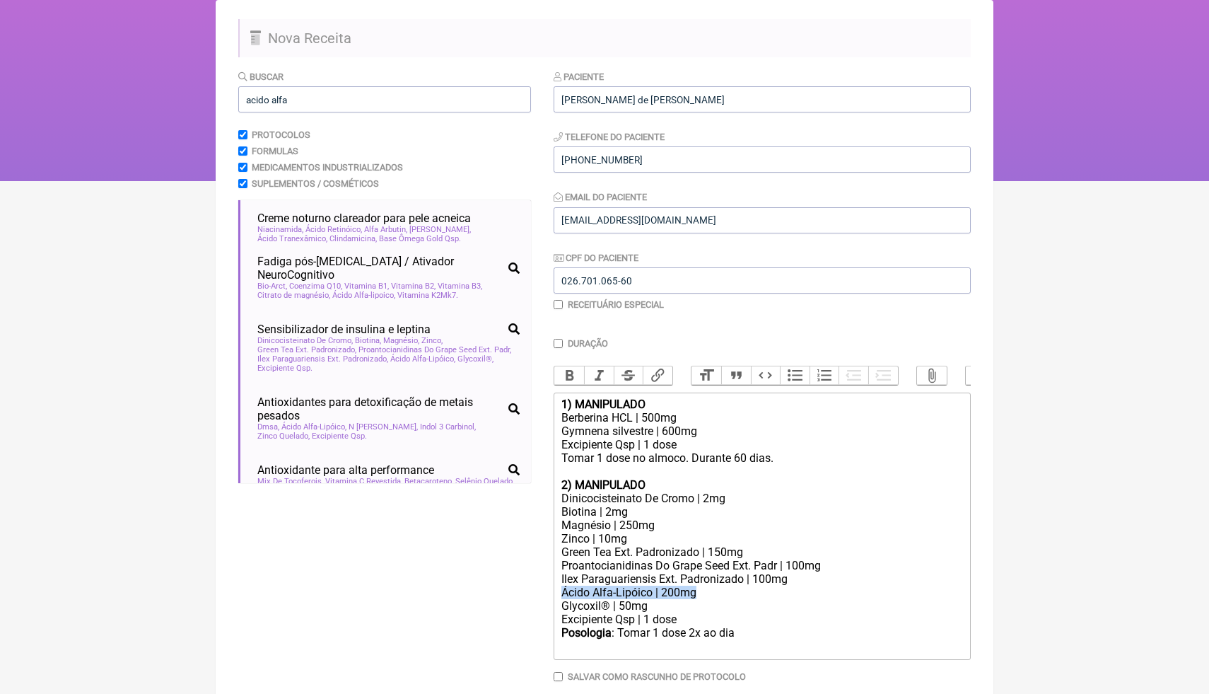
drag, startPoint x: 707, startPoint y: 593, endPoint x: 561, endPoint y: 593, distance: 145.7
click at [561, 594] on trix-editor "1) MANIPULADO Berberina HCL | 500mg Gymnena silvestre | 600mg Excipiente Qsp | …" at bounding box center [762, 526] width 417 height 267
copy div "Ácido Alfa-Lipóico | 200mg"
click at [704, 430] on div "Berberina HCL | 500mg Gymnena silvestre | 600mg Excipiente Qsp | 1 dose Tomar 1…" at bounding box center [763, 438] width 402 height 54
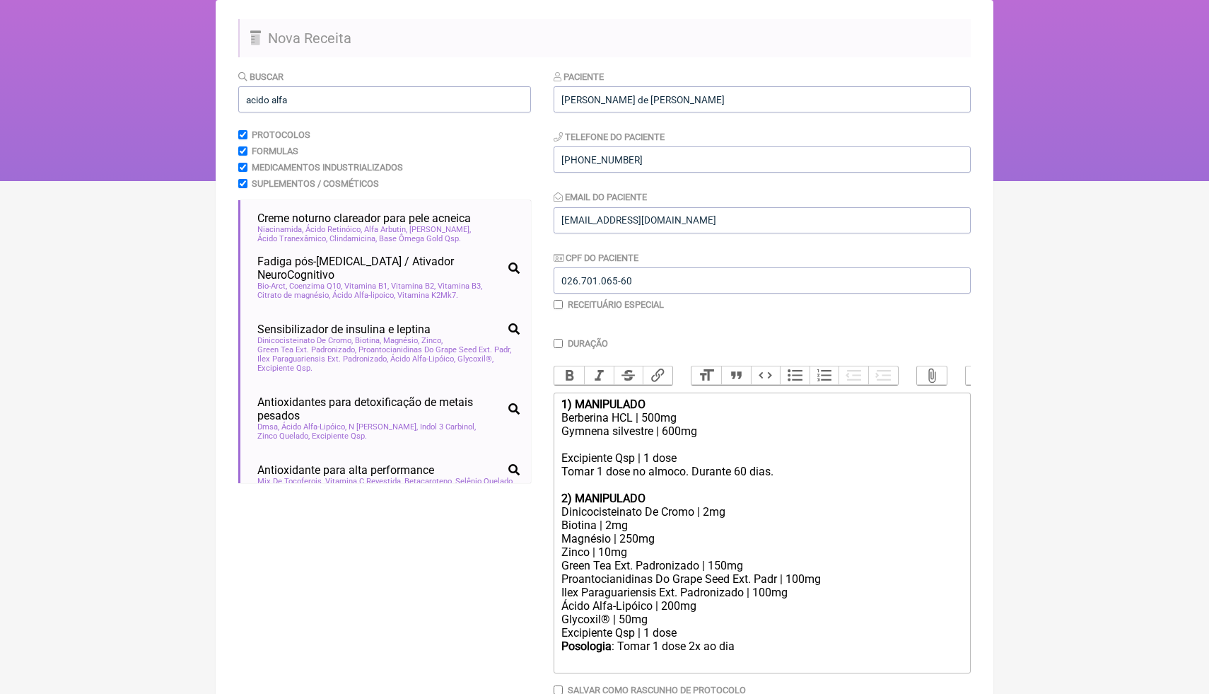
paste trix-editor "Ácido Alfa-Lipóico | 200mg"
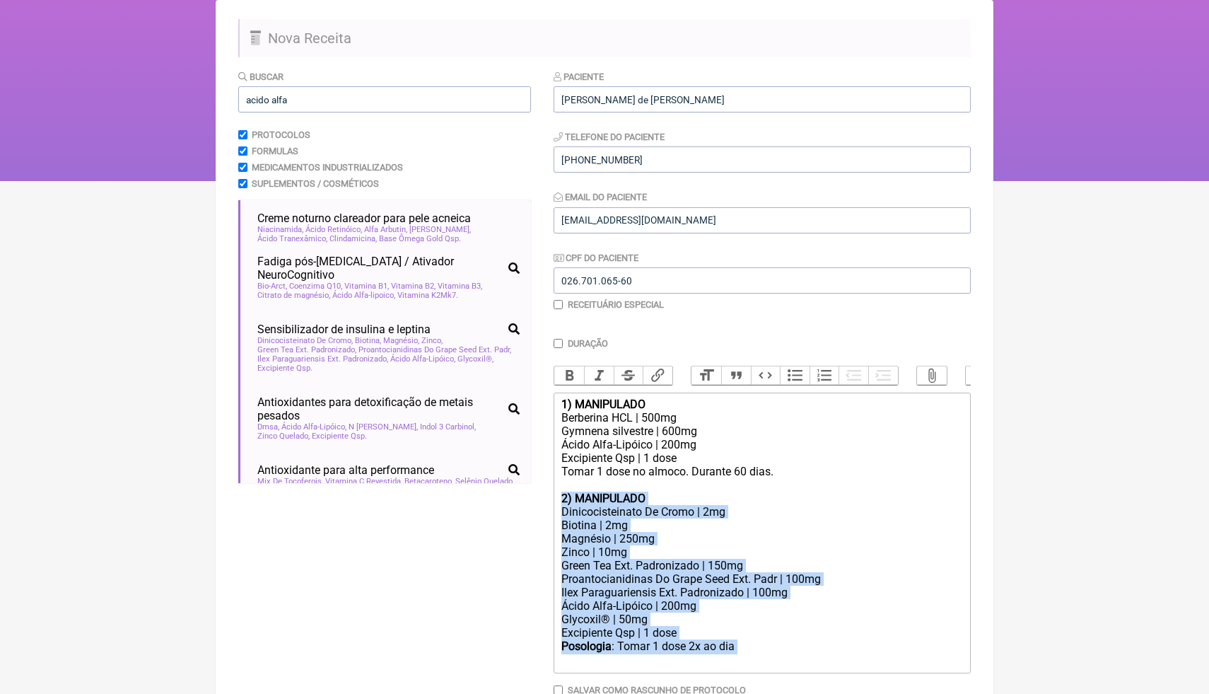
drag, startPoint x: 747, startPoint y: 649, endPoint x: 555, endPoint y: 497, distance: 244.2
click at [555, 495] on trix-editor "1) MANIPULADO Berberina HCL | 500mg Gymnena silvestre | 600mg Ácido Alfa-Lipóic…" at bounding box center [762, 533] width 417 height 281
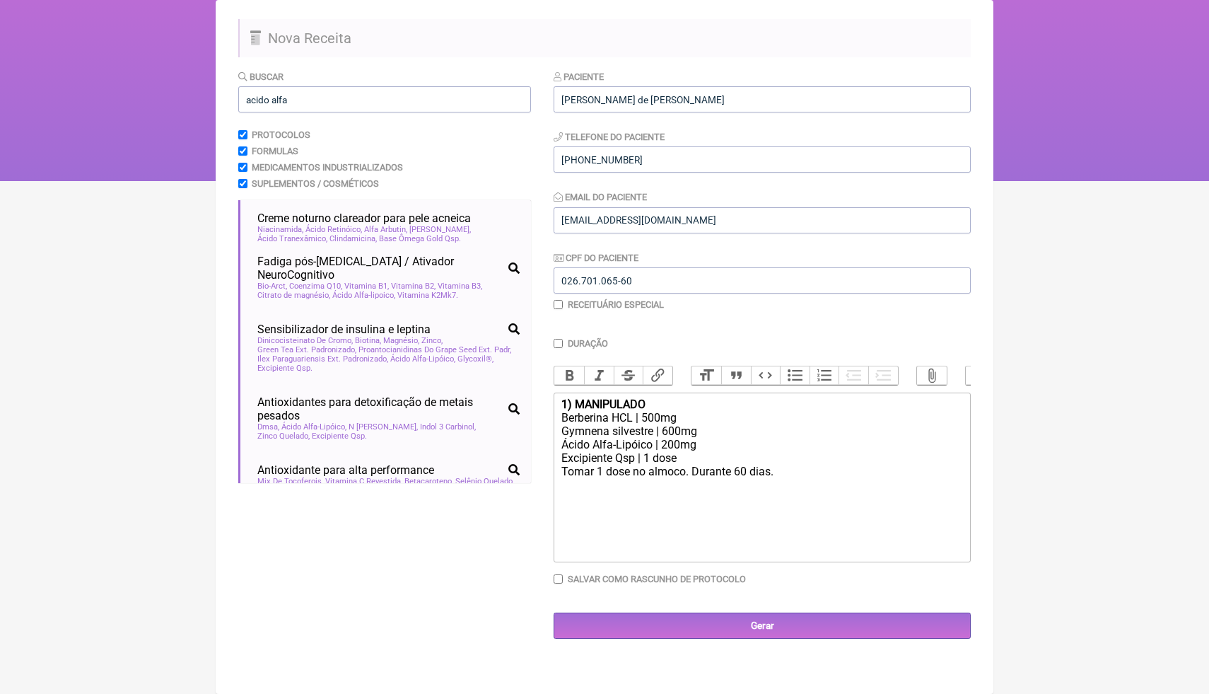
click at [578, 537] on trix-editor "1) MANIPULADO Berberina HCL | 500mg Gymnena silvestre | 600mg Ácido Alfa-Lipóic…" at bounding box center [762, 478] width 417 height 170
type trix-editor "<div><strong>1) MANIPULADO</strong></div><div>Berberina HCL | 500mg<br>Gymnena …"
click at [644, 629] on input "Gerar" at bounding box center [762, 625] width 417 height 26
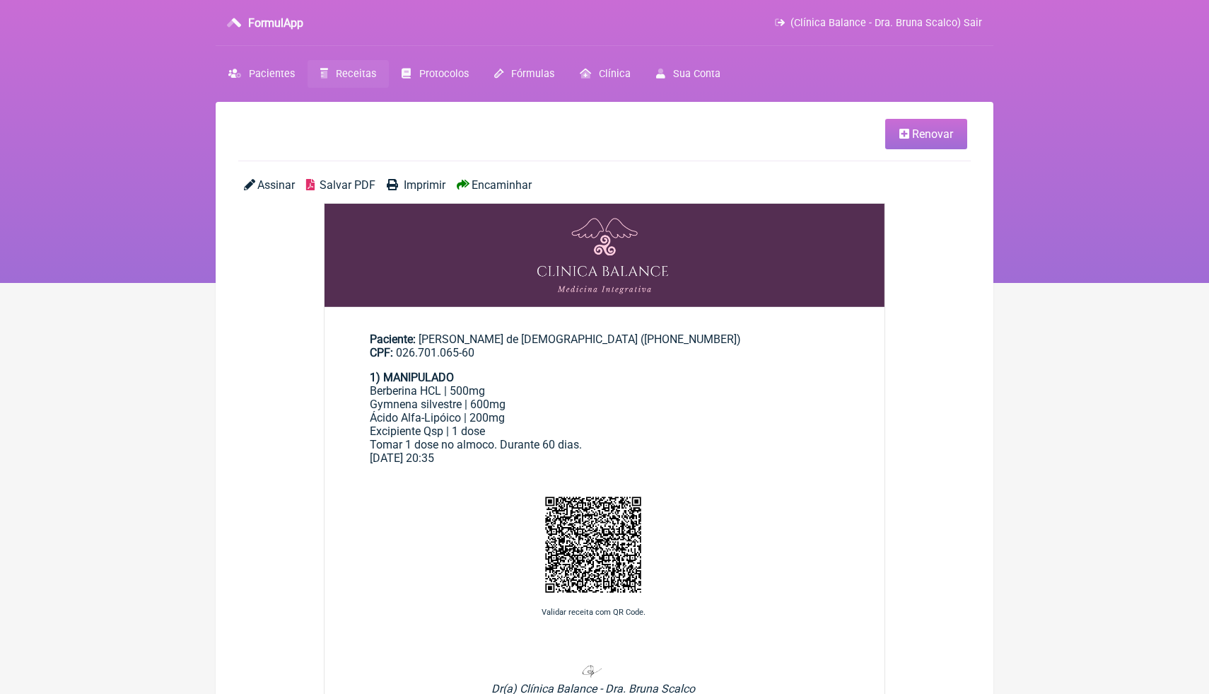
click at [782, 405] on div "Berberina HCL | 500mg Gymnena silvestre | 600mg Ácido Alfa-Lipóico | 200mg Exci…" at bounding box center [605, 417] width 470 height 67
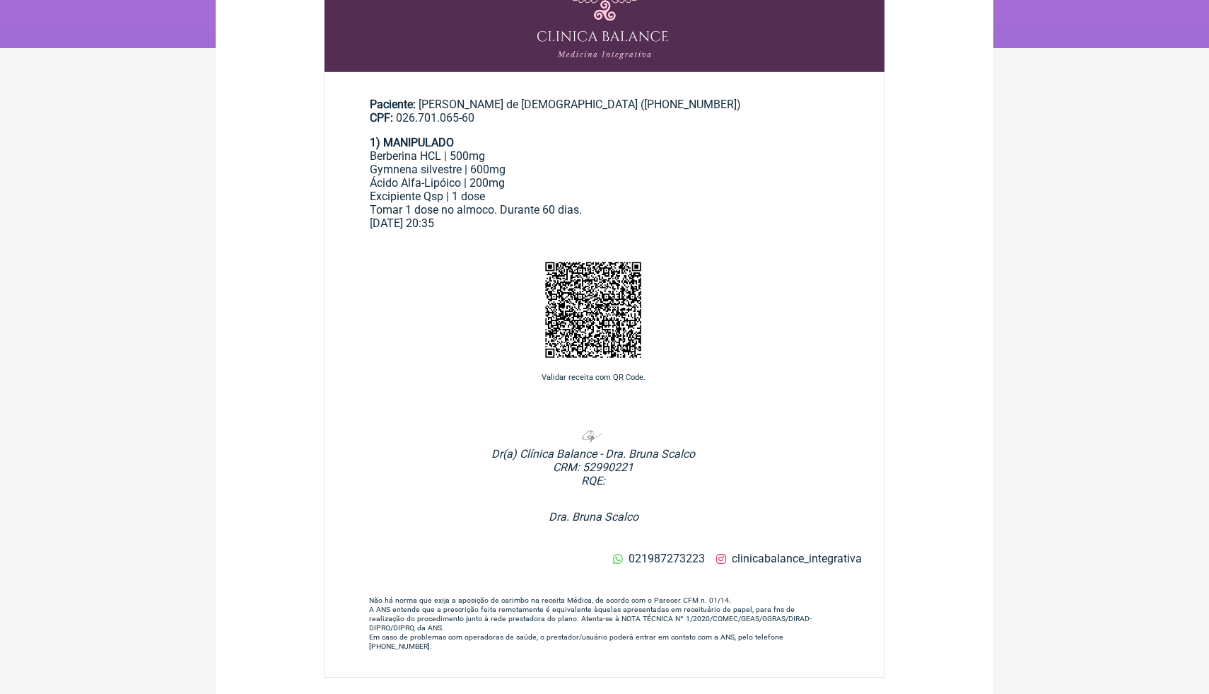
scroll to position [236, 0]
click at [749, 265] on div "Validar receita com QR Code." at bounding box center [593, 322] width 537 height 165
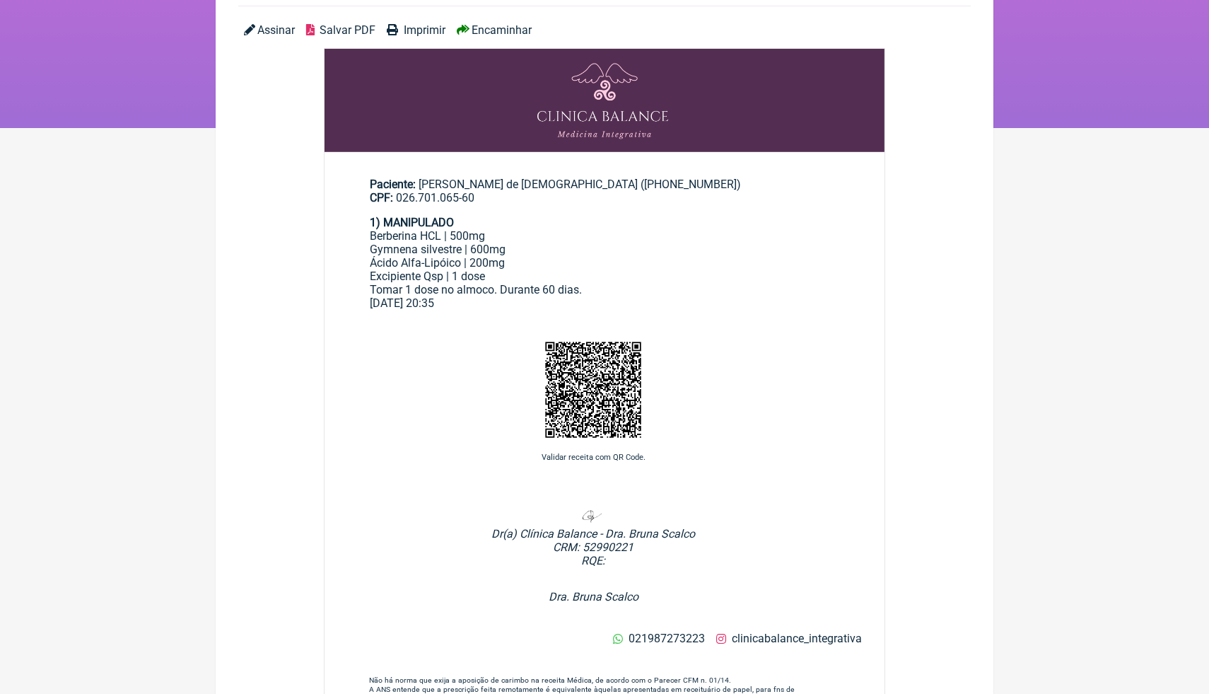
scroll to position [94, 0]
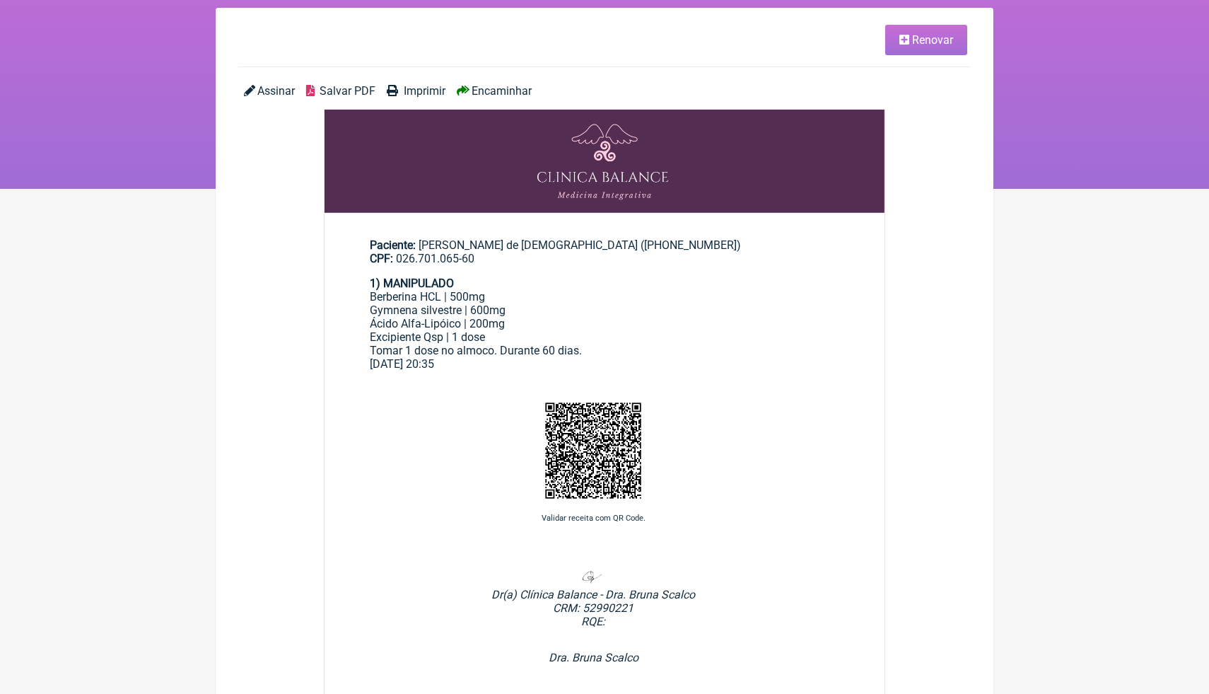
click at [350, 92] on span "Salvar PDF" at bounding box center [348, 90] width 56 height 13
